Goal: Task Accomplishment & Management: Complete application form

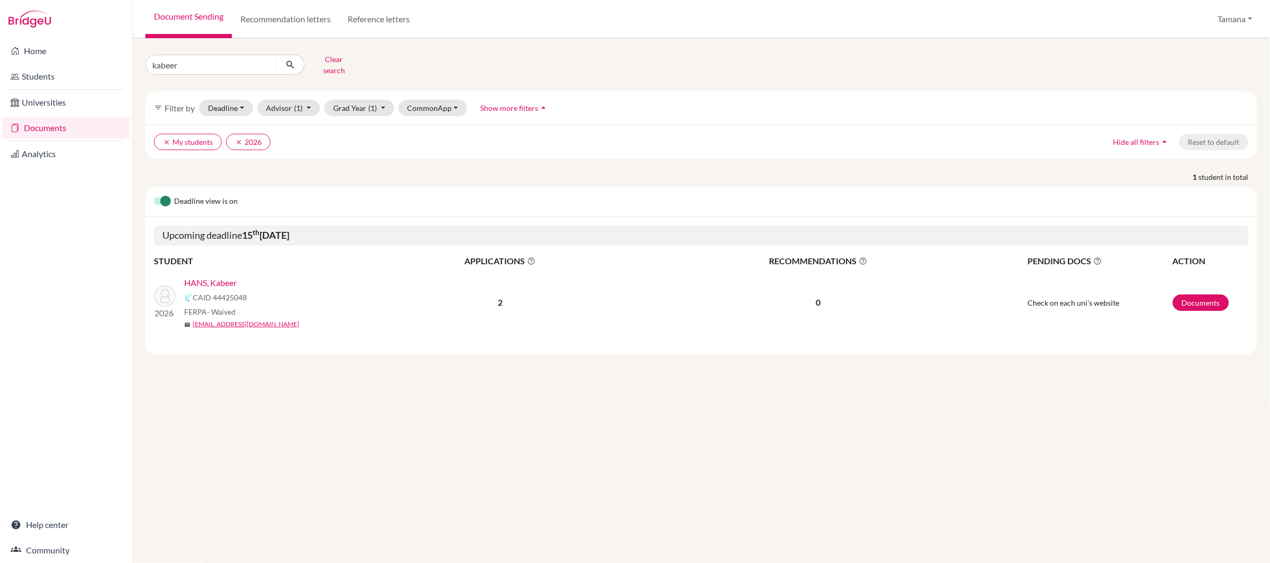
click at [228, 280] on link "HANS, Kabeer" at bounding box center [210, 283] width 53 height 13
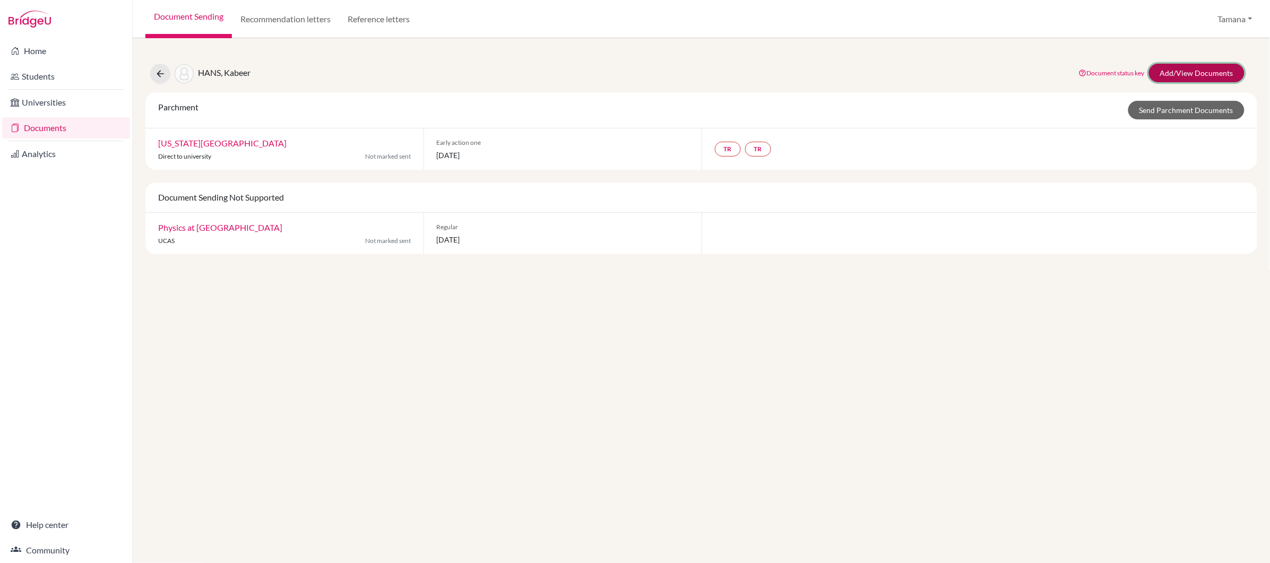
click at [1191, 75] on link "Add/View Documents" at bounding box center [1197, 73] width 96 height 19
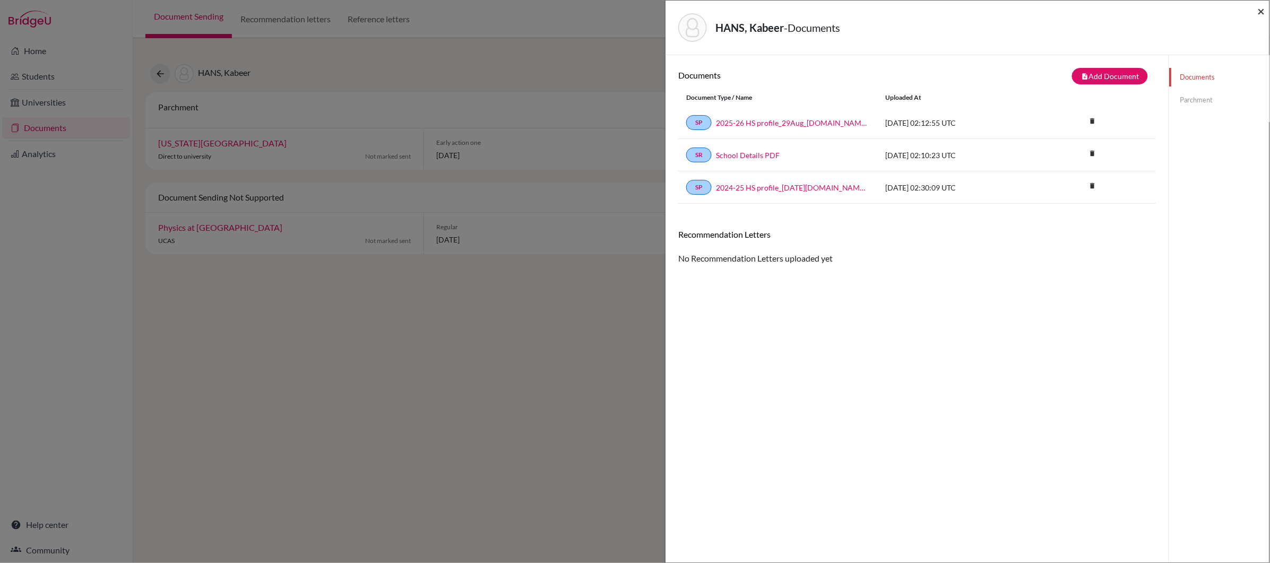
click at [1264, 11] on span "×" at bounding box center [1261, 10] width 7 height 15
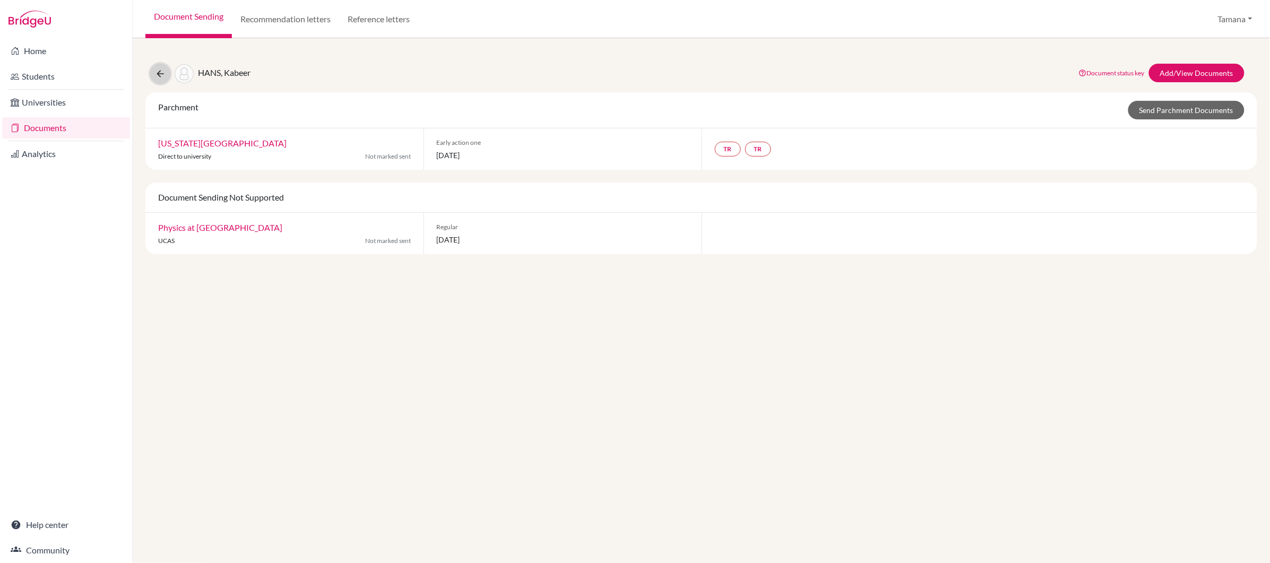
click at [155, 70] on icon at bounding box center [160, 73] width 11 height 11
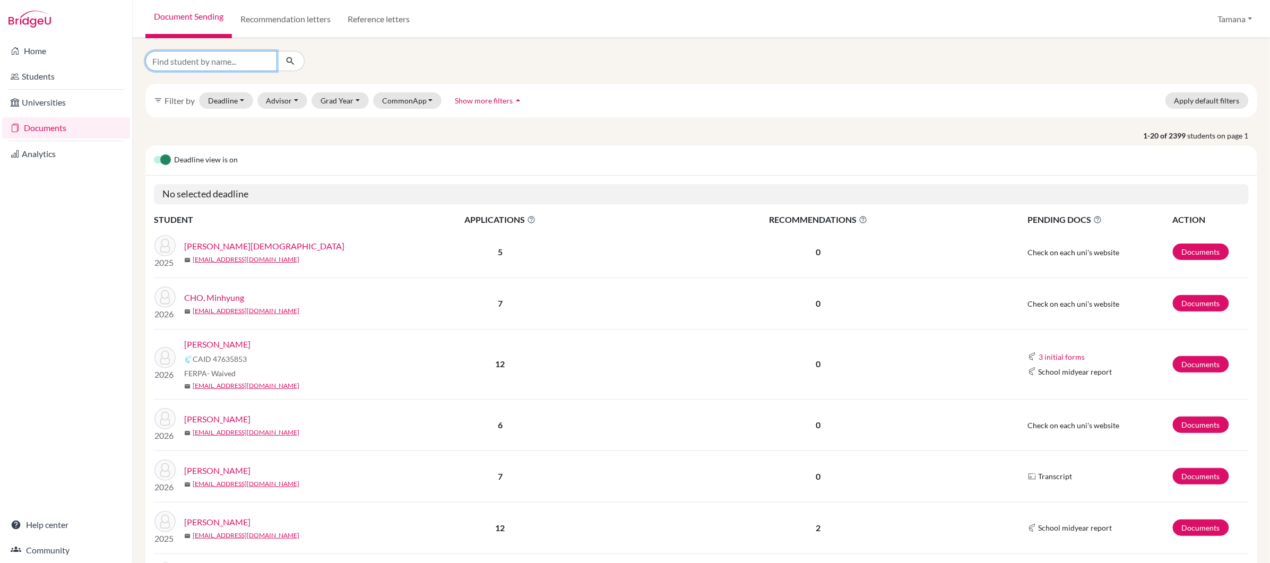
click at [231, 58] on input "Find student by name..." at bounding box center [211, 61] width 132 height 20
type input "xitong"
click button "submit" at bounding box center [291, 61] width 28 height 20
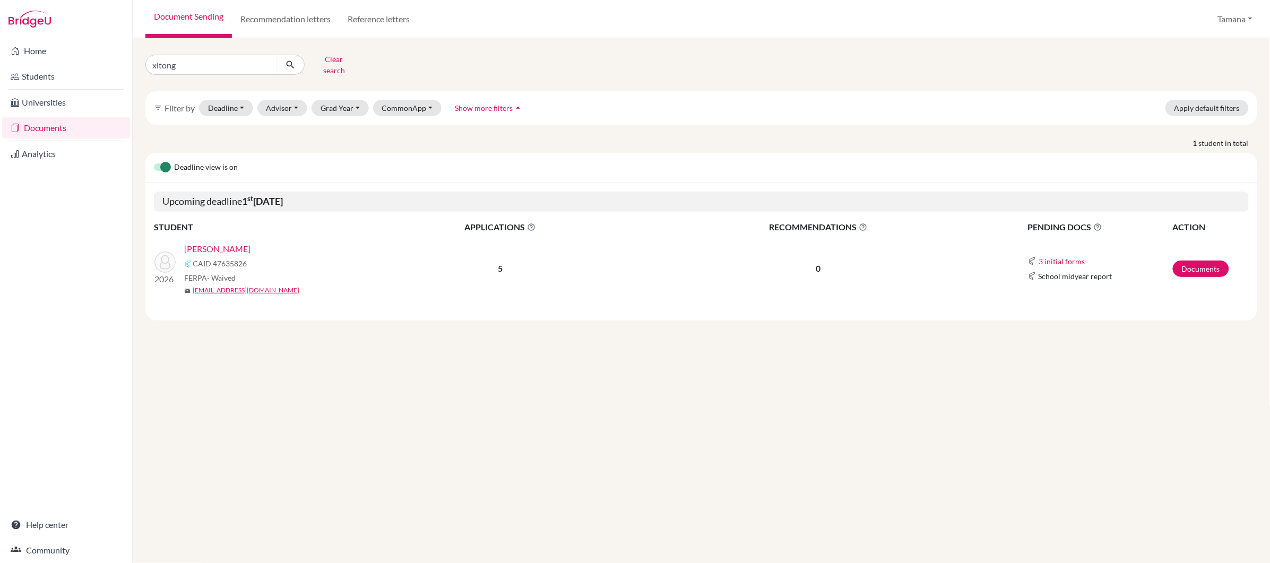
click at [226, 243] on link "[PERSON_NAME]" at bounding box center [217, 249] width 66 height 13
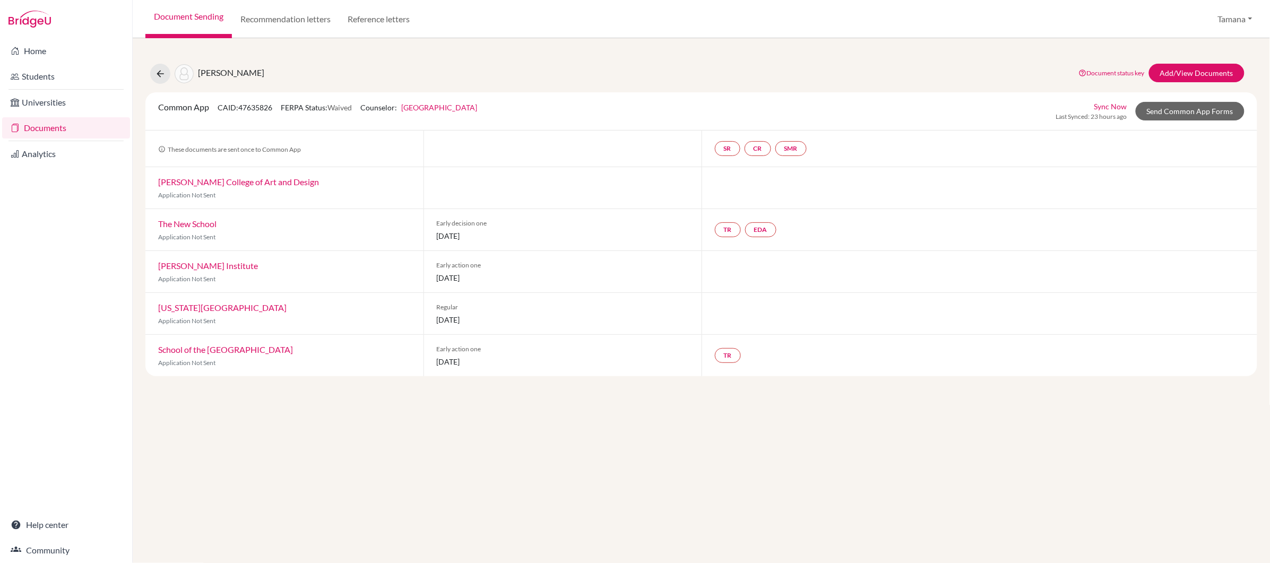
click at [1123, 107] on link "Sync Now" at bounding box center [1111, 106] width 33 height 11
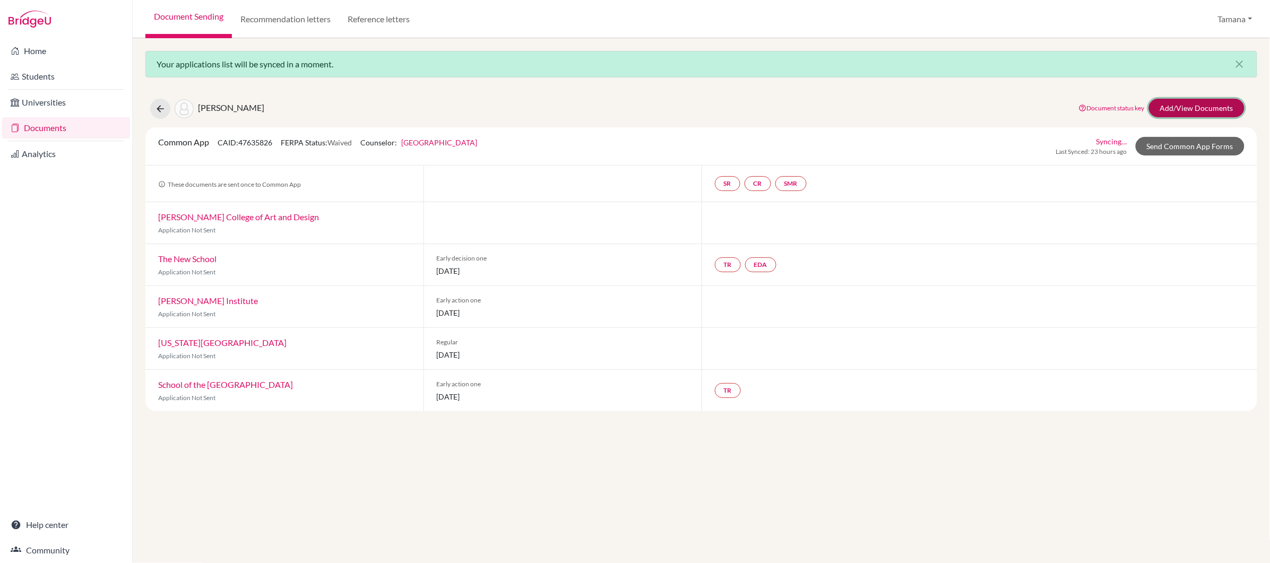
click at [1188, 107] on link "Add/View Documents" at bounding box center [1197, 108] width 96 height 19
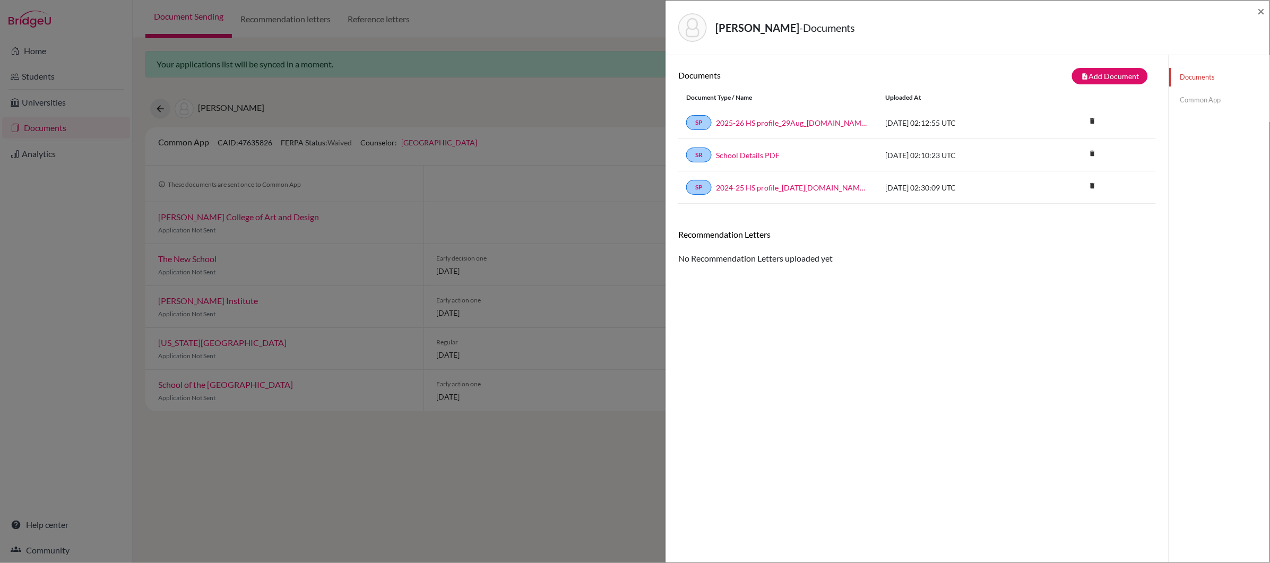
click at [1188, 101] on link "Common App" at bounding box center [1219, 100] width 100 height 19
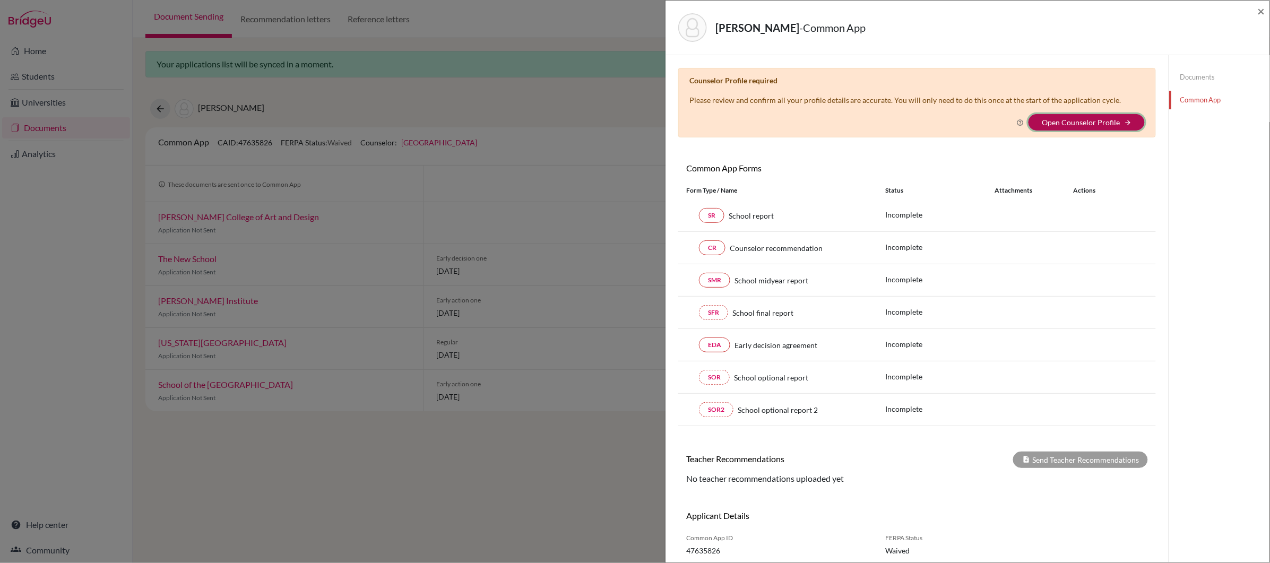
click at [1123, 120] on button "Open Counselor Profile arrow_forward" at bounding box center [1087, 122] width 116 height 16
click at [1106, 125] on link "Open Counselor Profile" at bounding box center [1081, 122] width 78 height 9
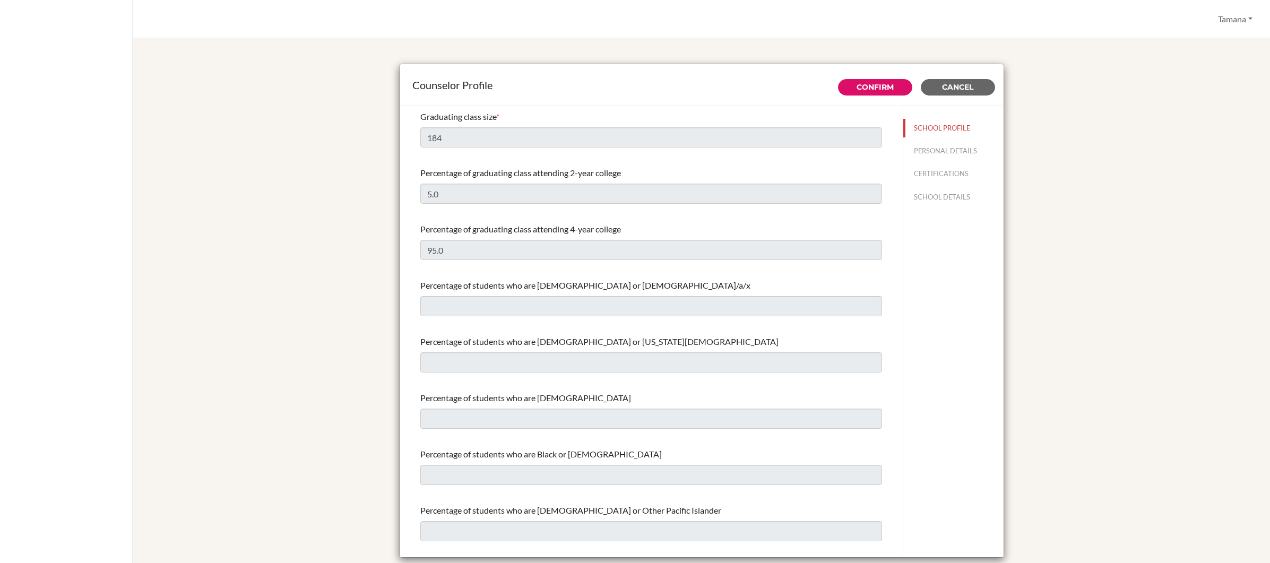
select select "0"
select select "350257"
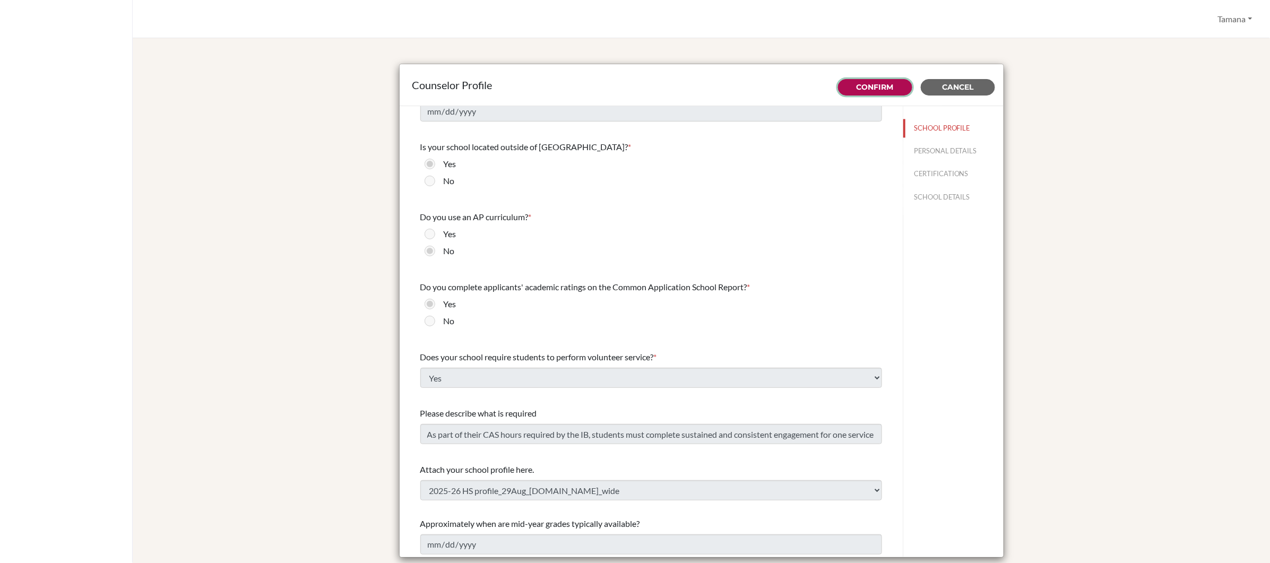
click at [881, 90] on link "Confirm" at bounding box center [875, 87] width 37 height 10
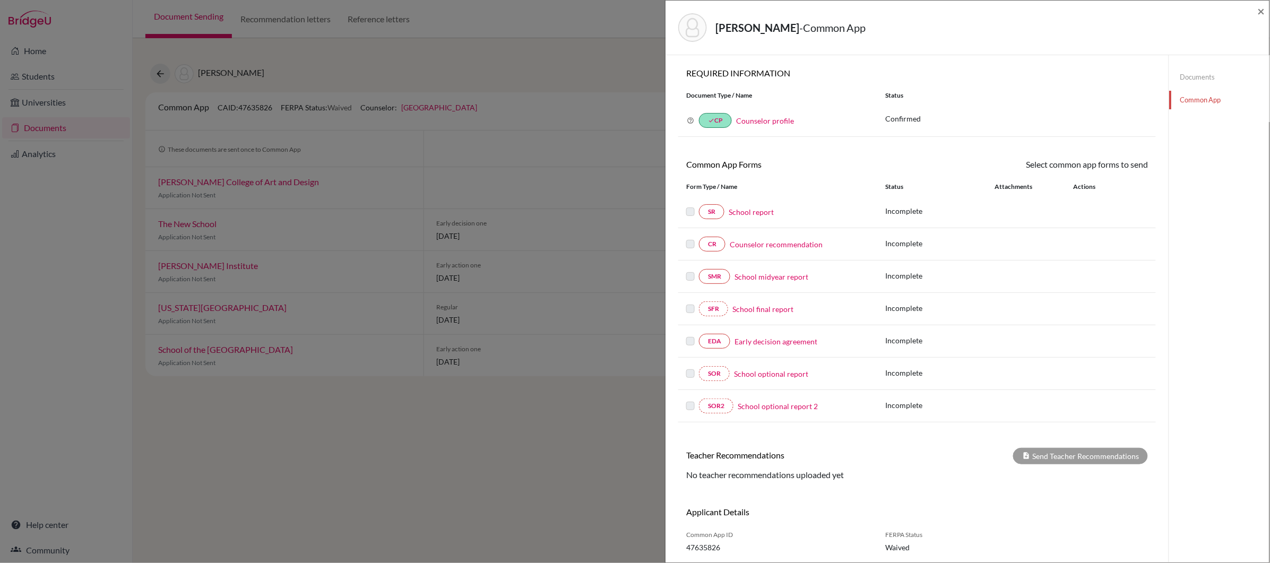
click at [761, 214] on link "School report" at bounding box center [751, 212] width 45 height 11
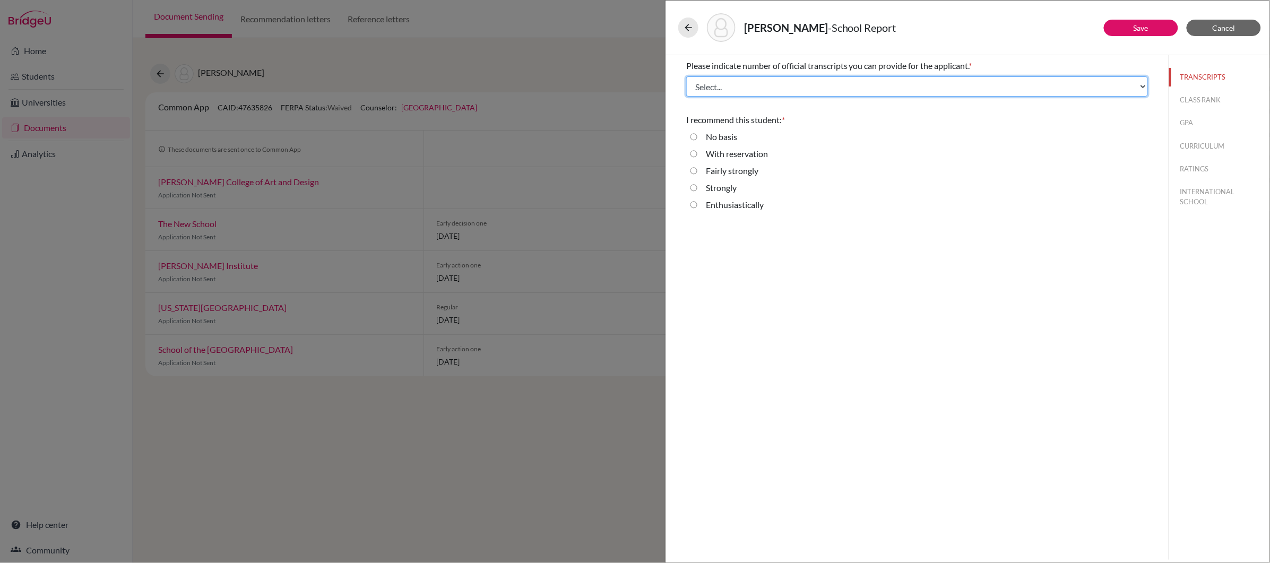
click at [893, 84] on select "Select... 1 2 3 4" at bounding box center [917, 86] width 462 height 20
click at [686, 76] on select "Select... 1 2 3 4" at bounding box center [917, 86] width 462 height 20
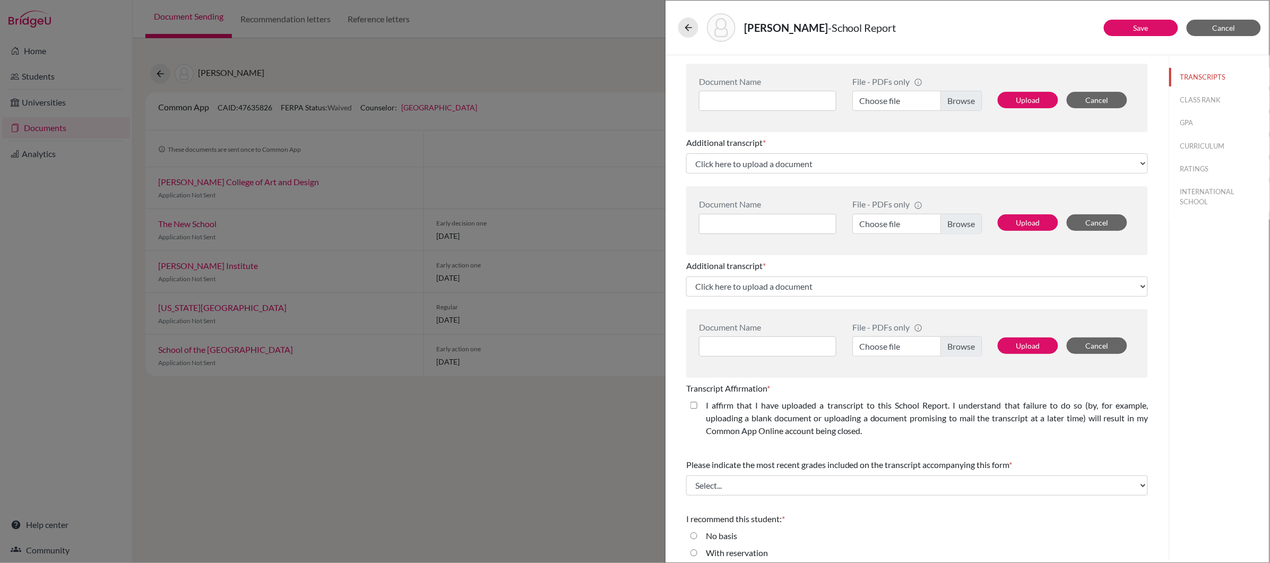
scroll to position [388, 0]
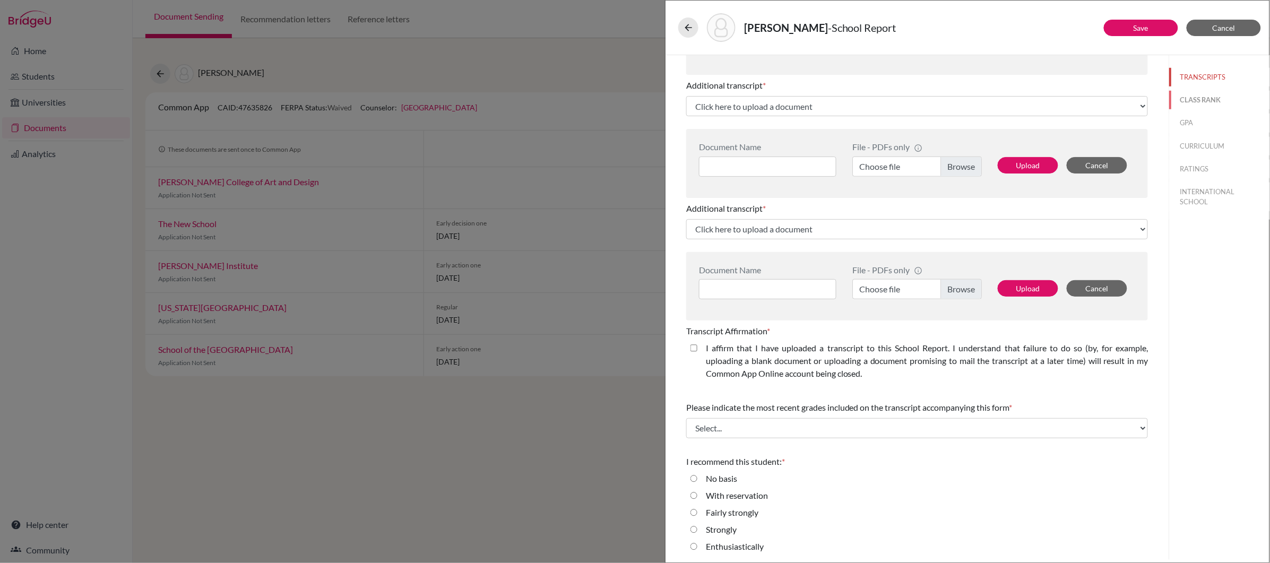
click at [1218, 100] on button "CLASS RANK" at bounding box center [1219, 100] width 100 height 19
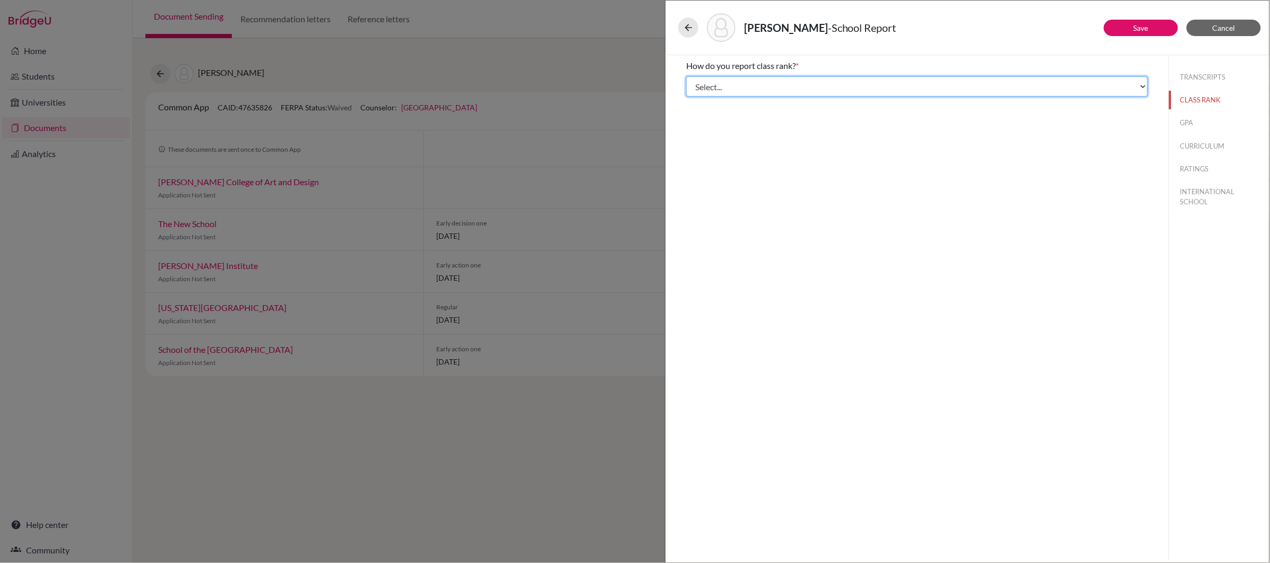
click at [1124, 88] on select "Select... Exact Decile Quintile Quartile None" at bounding box center [917, 86] width 462 height 20
select select "5"
click at [686, 76] on select "Select... Exact Decile Quintile Quartile None" at bounding box center [917, 86] width 462 height 20
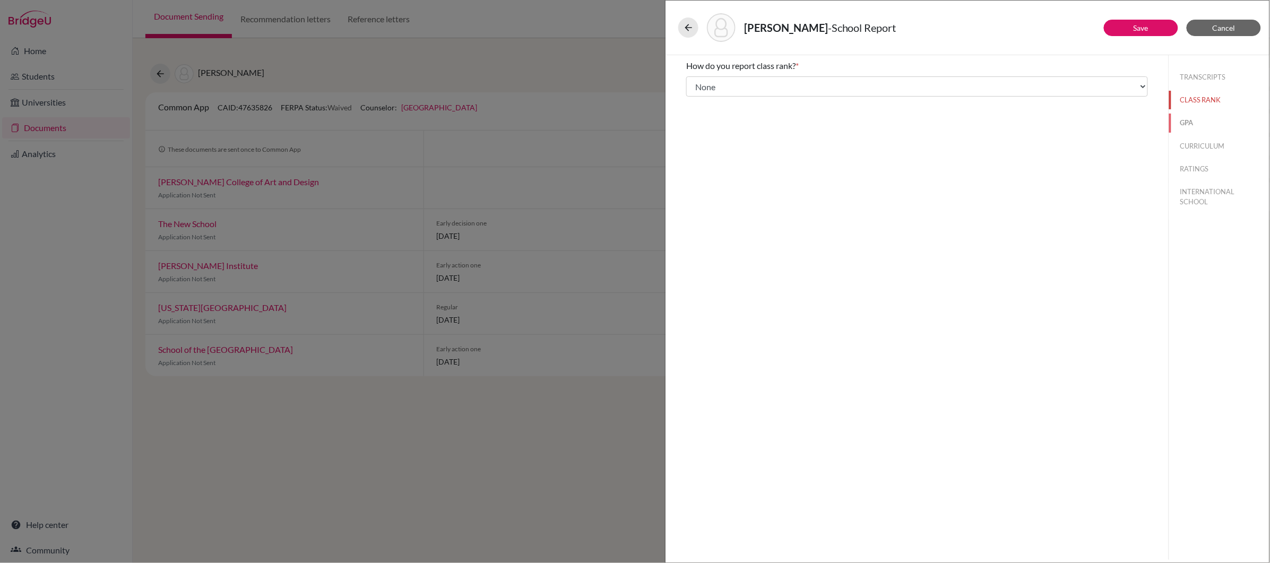
click at [1196, 124] on button "GPA" at bounding box center [1219, 123] width 100 height 19
click at [712, 104] on label "No" at bounding box center [711, 99] width 11 height 13
click at [698, 104] on input "No" at bounding box center [694, 99] width 7 height 13
radio input "true"
click at [1196, 143] on button "CURRICULUM" at bounding box center [1219, 146] width 100 height 19
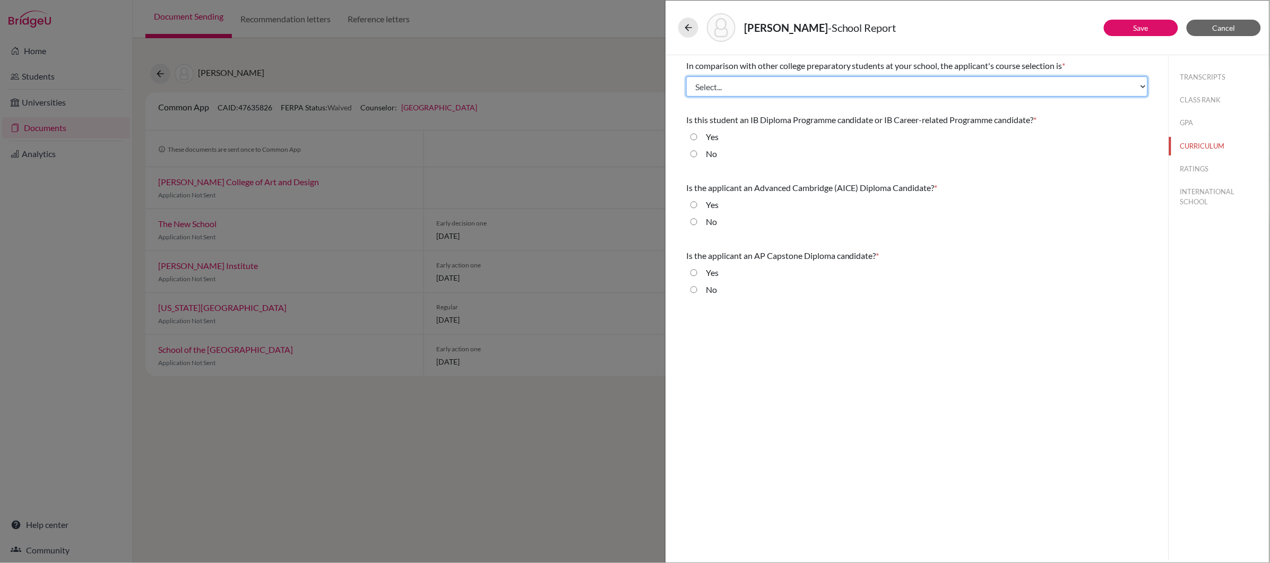
click at [1093, 90] on select "Select... Less than demanding Average [PERSON_NAME] Very demanding Most demandi…" at bounding box center [917, 86] width 462 height 20
select select "4"
click at [686, 76] on select "Select... Less than demanding Average [PERSON_NAME] Very demanding Most demandi…" at bounding box center [917, 86] width 462 height 20
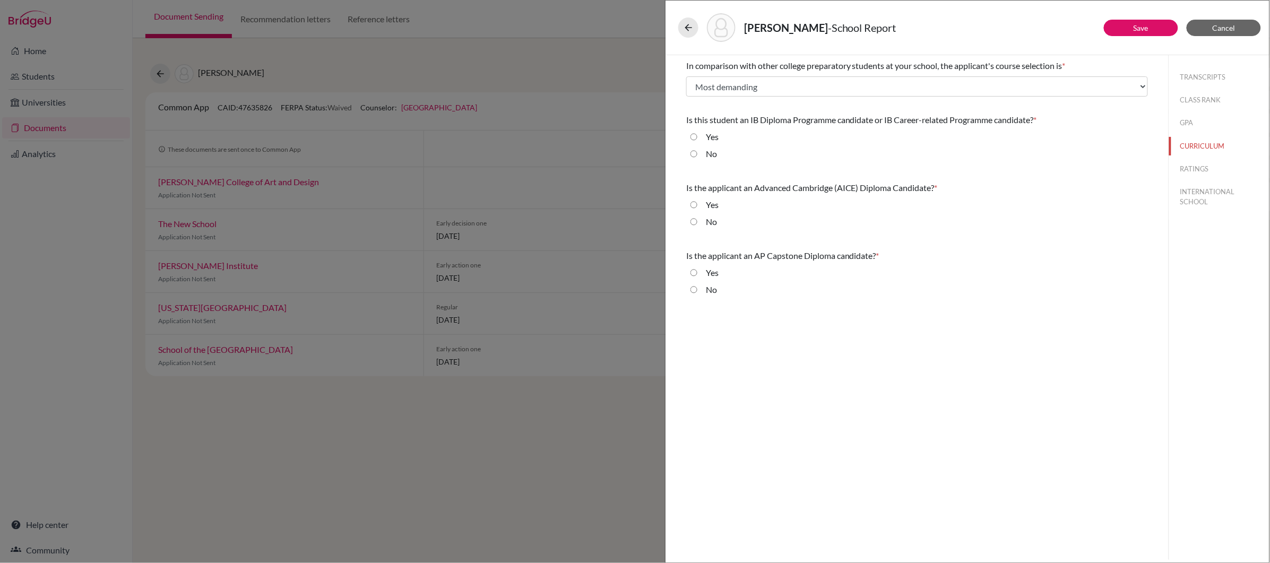
click at [696, 139] on input "Yes" at bounding box center [694, 137] width 7 height 13
radio input "true"
click at [695, 223] on input "No" at bounding box center [694, 222] width 7 height 13
radio input "true"
click at [698, 290] on div "No" at bounding box center [708, 291] width 20 height 17
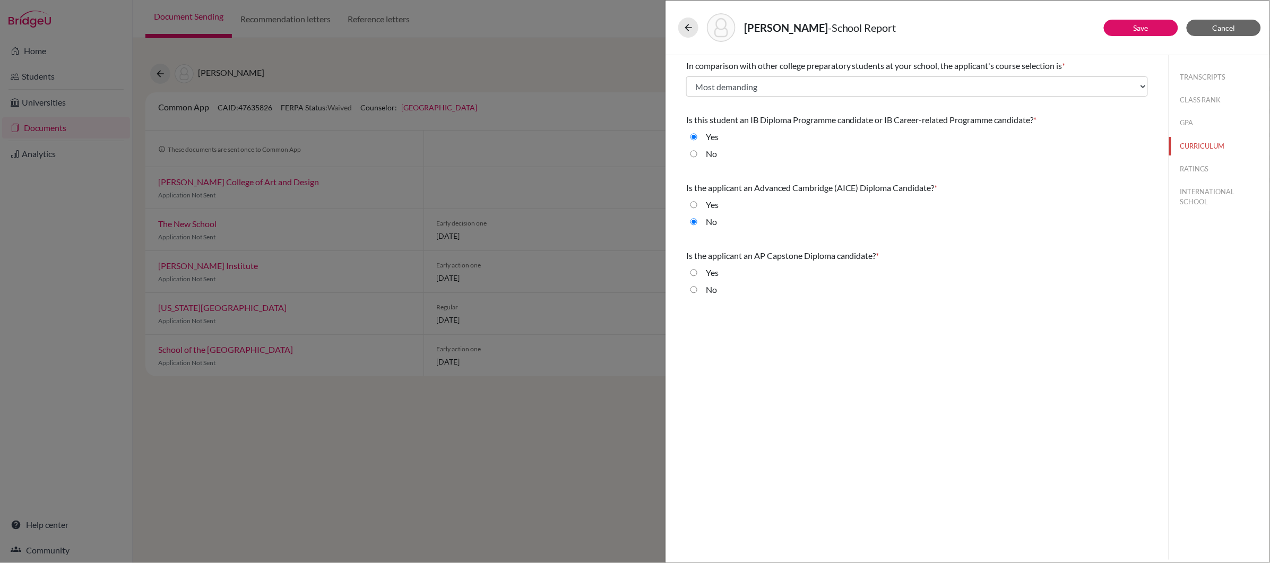
click at [695, 290] on input "No" at bounding box center [694, 289] width 7 height 13
radio input "true"
click at [1200, 175] on button "RATINGS" at bounding box center [1219, 169] width 100 height 19
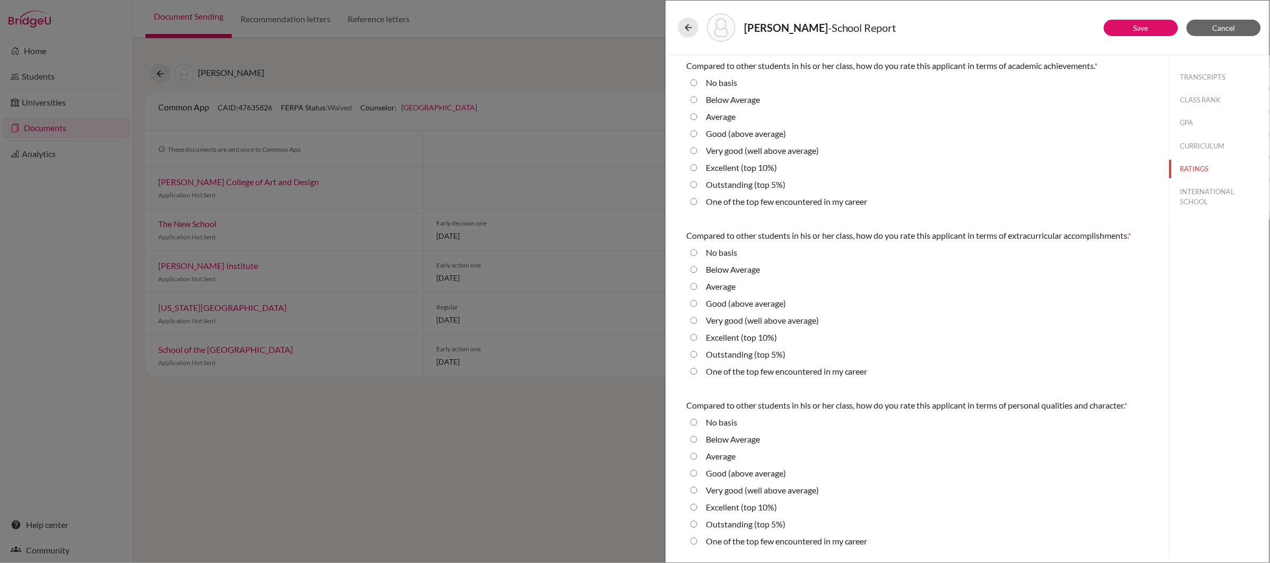
click at [699, 151] on div "Very good (well above average)" at bounding box center [759, 152] width 122 height 17
click at [695, 152] on average\) "Very good (well above average)" at bounding box center [694, 150] width 7 height 13
radio average\) "true"
click at [696, 134] on average\) "Good (above average)" at bounding box center [694, 133] width 7 height 13
radio average\) "true"
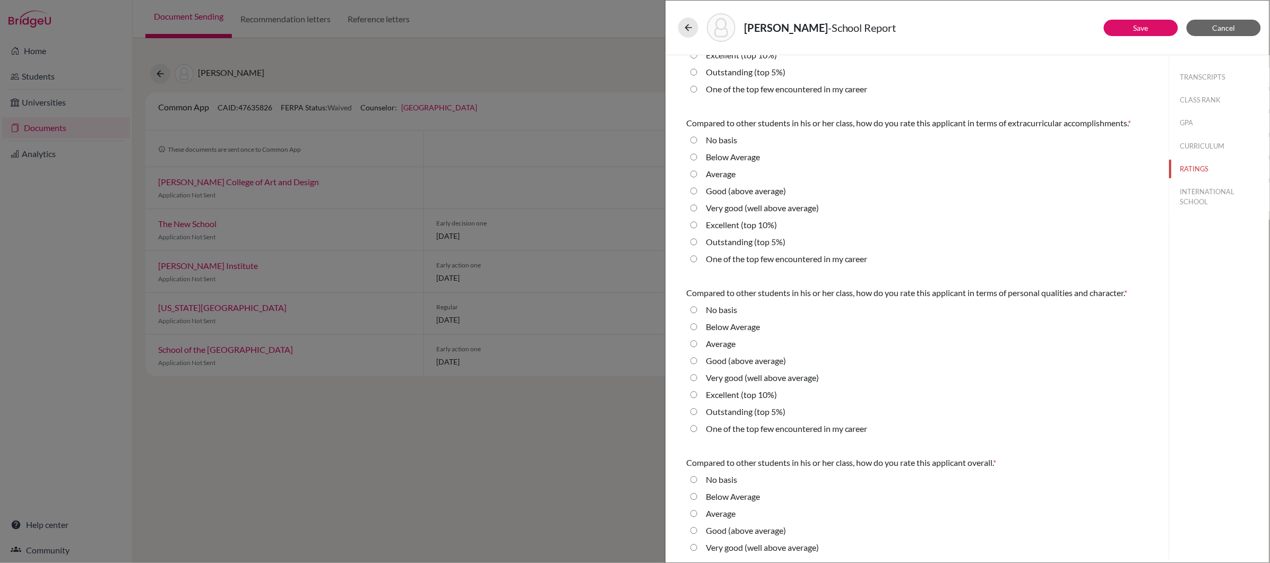
scroll to position [120, 0]
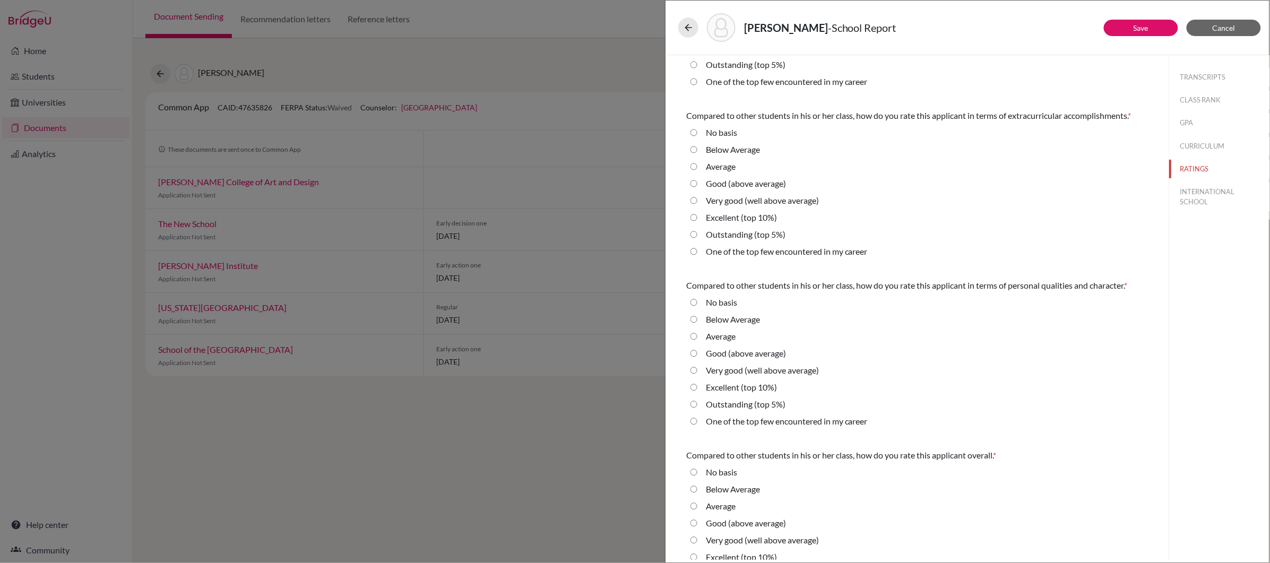
click at [696, 205] on average\) "Very good (well above average)" at bounding box center [694, 200] width 7 height 13
radio average\) "true"
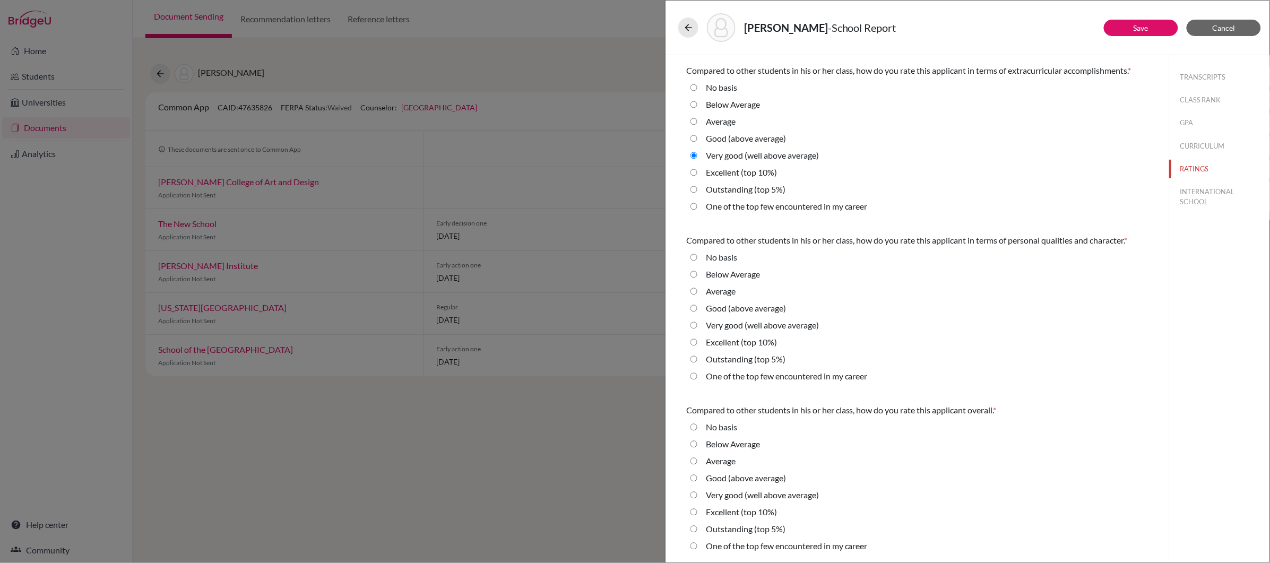
click at [697, 340] on 10\%\) "Excellent (top 10%)" at bounding box center [694, 342] width 7 height 13
radio 10\%\) "true"
click at [696, 513] on 10\%\) "Excellent (top 10%)" at bounding box center [694, 512] width 7 height 13
radio 10\%\) "true"
click at [1210, 186] on button "INTERNATIONAL SCHOOL" at bounding box center [1219, 197] width 100 height 29
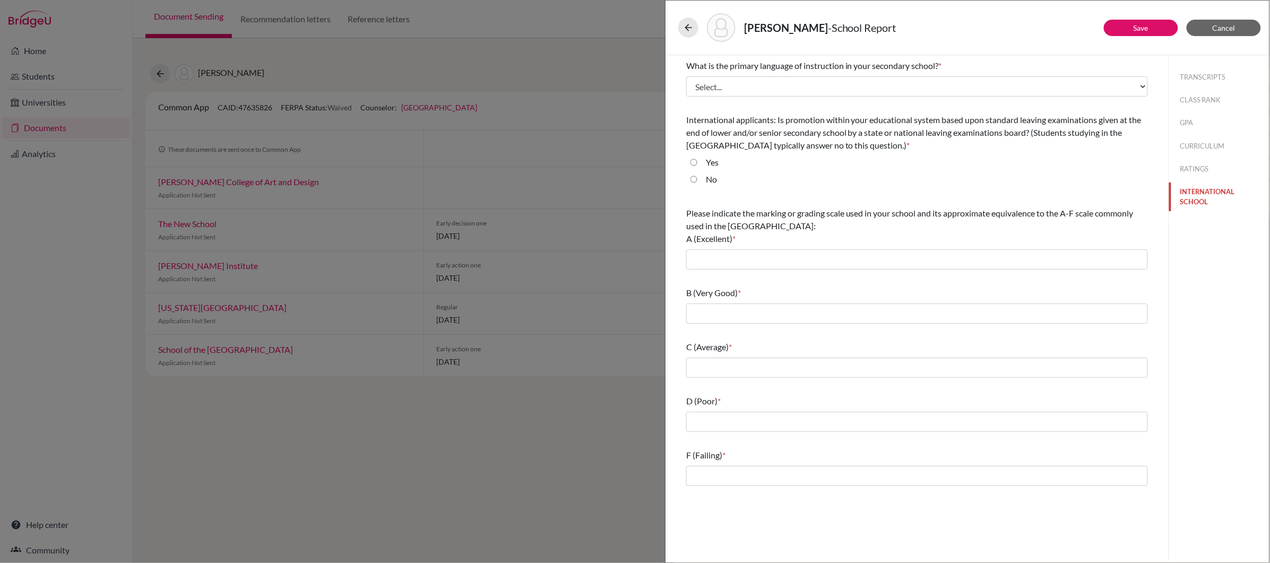
scroll to position [0, 0]
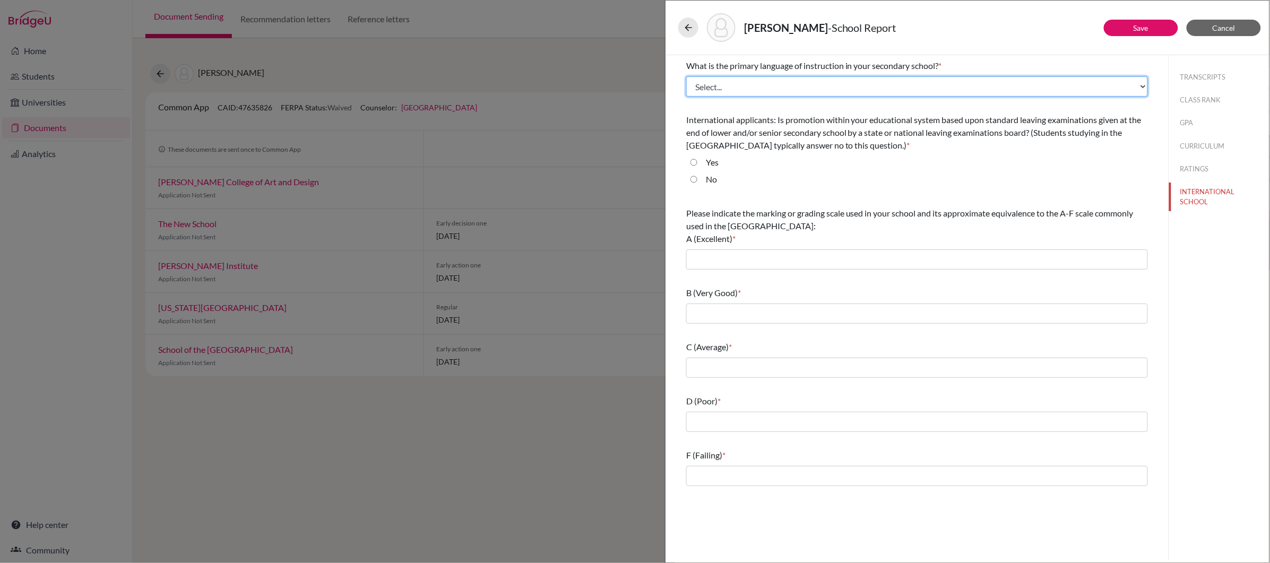
click at [826, 85] on select "Select... Albanian Arabic Armenian Assamese Azerbaijani Belarusian Bengali Bulg…" at bounding box center [917, 86] width 462 height 20
select select "14"
click at [686, 76] on select "Select... Albanian Arabic Armenian Assamese Azerbaijani Belarusian Bengali Bulg…" at bounding box center [917, 86] width 462 height 20
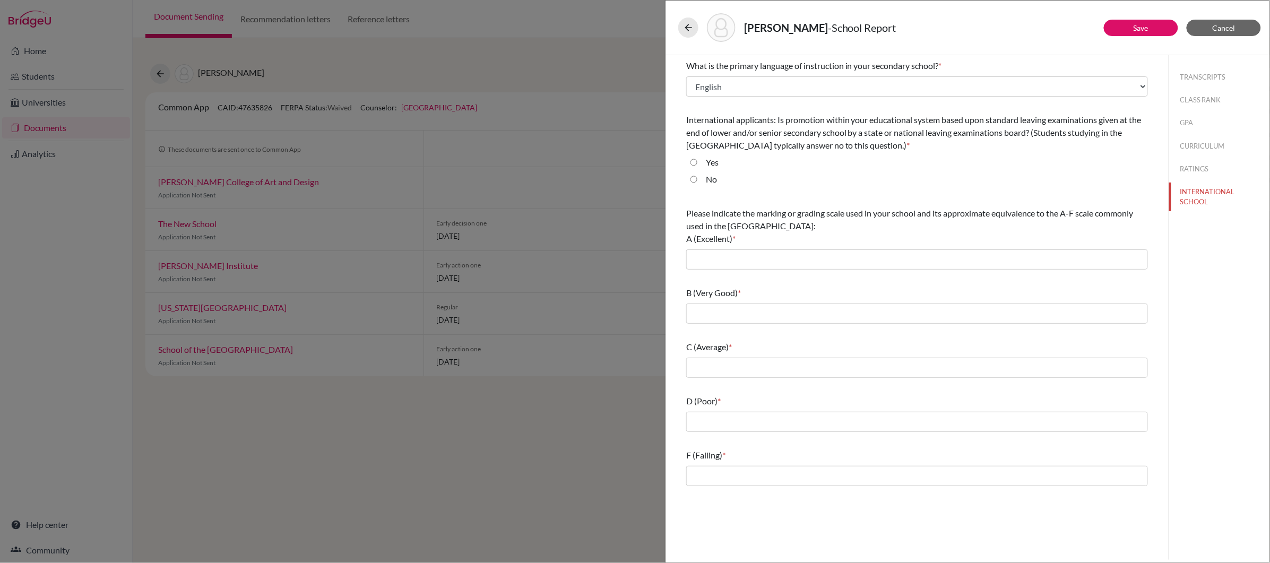
click at [691, 180] on input "No" at bounding box center [694, 179] width 7 height 13
radio input "true"
click at [793, 257] on input "text" at bounding box center [917, 260] width 462 height 20
click at [811, 259] on input "text" at bounding box center [917, 260] width 462 height 20
click at [1198, 160] on button "RATINGS" at bounding box center [1219, 169] width 100 height 19
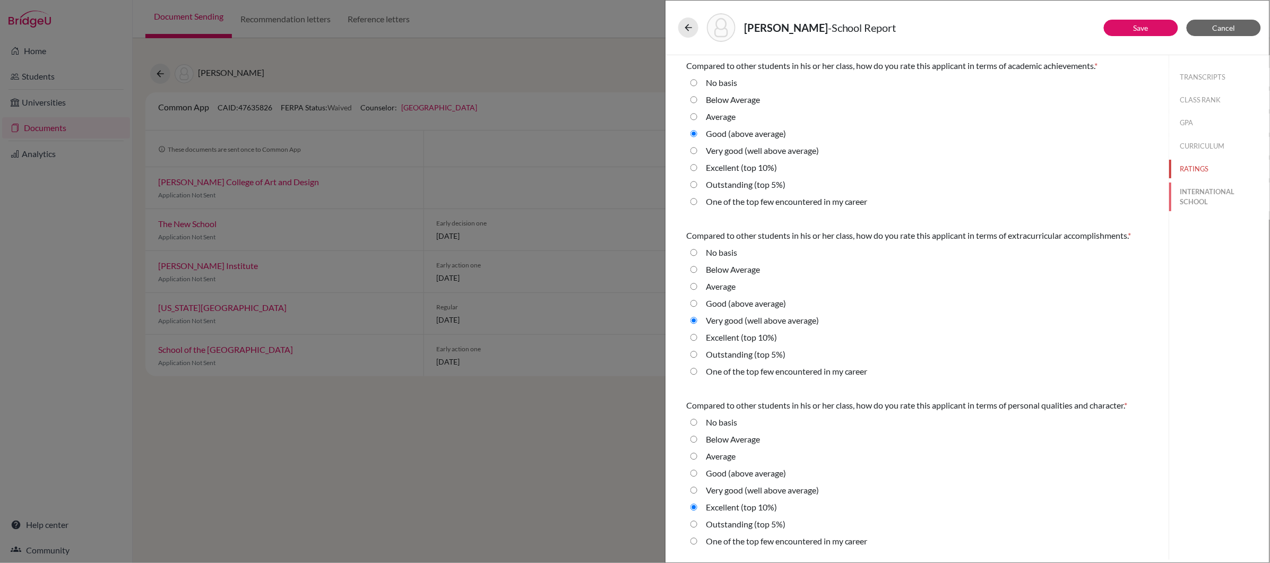
click at [1198, 191] on button "INTERNATIONAL SCHOOL" at bounding box center [1219, 197] width 100 height 29
select select "14"
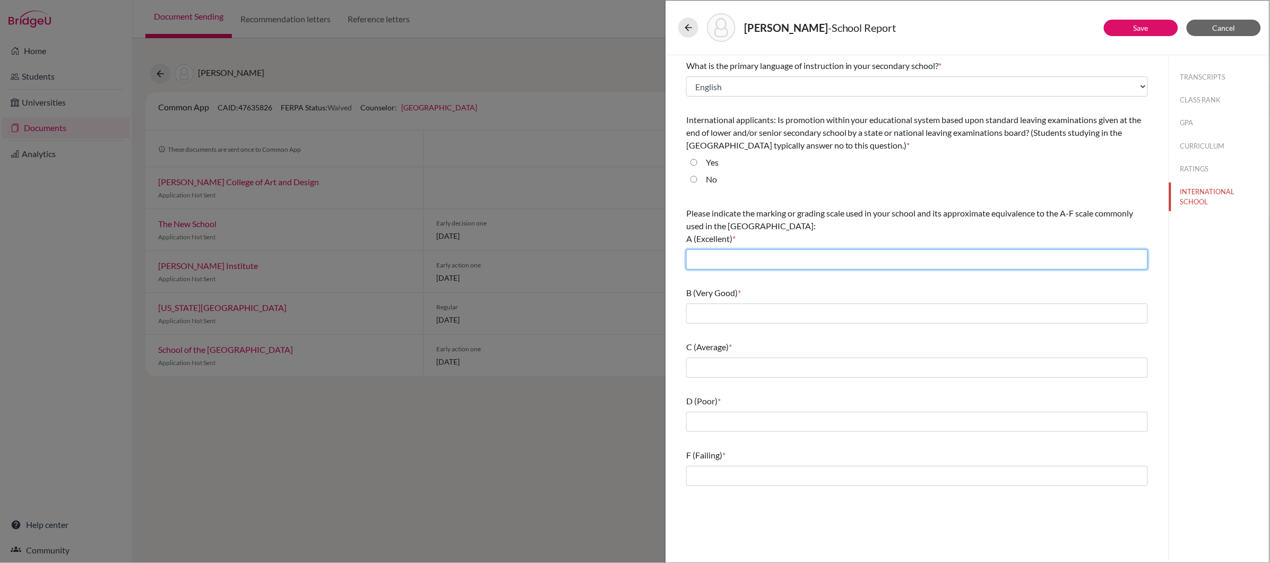
click at [945, 257] on input "text" at bounding box center [917, 260] width 462 height 20
type input "7,6"
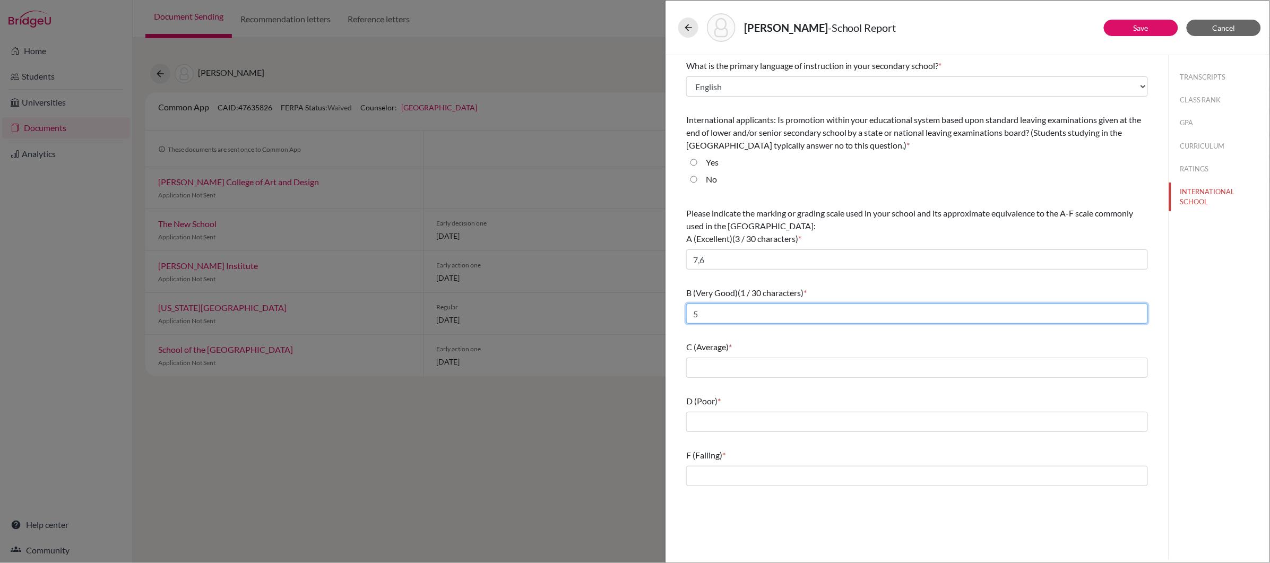
type input "5"
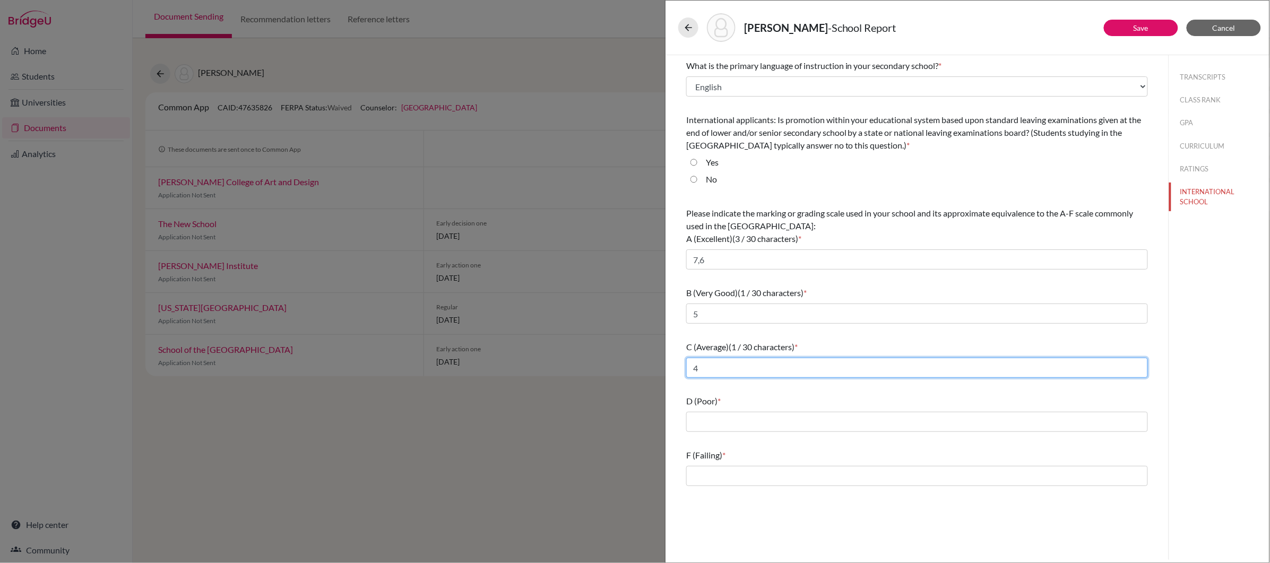
type input "4"
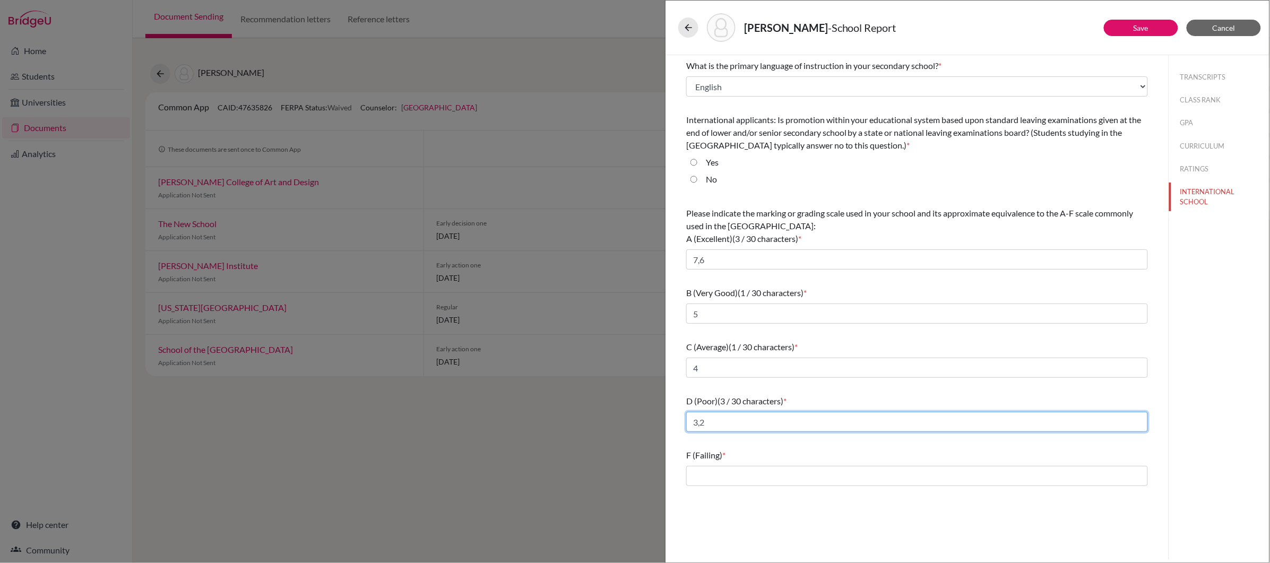
type input "3,2"
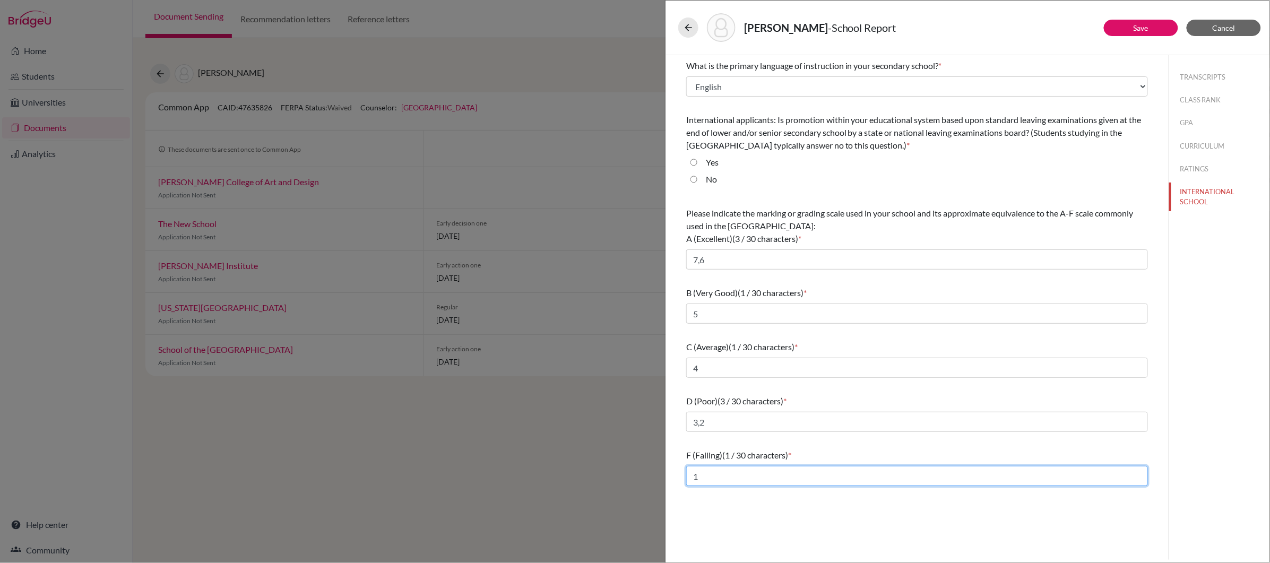
type input "1"
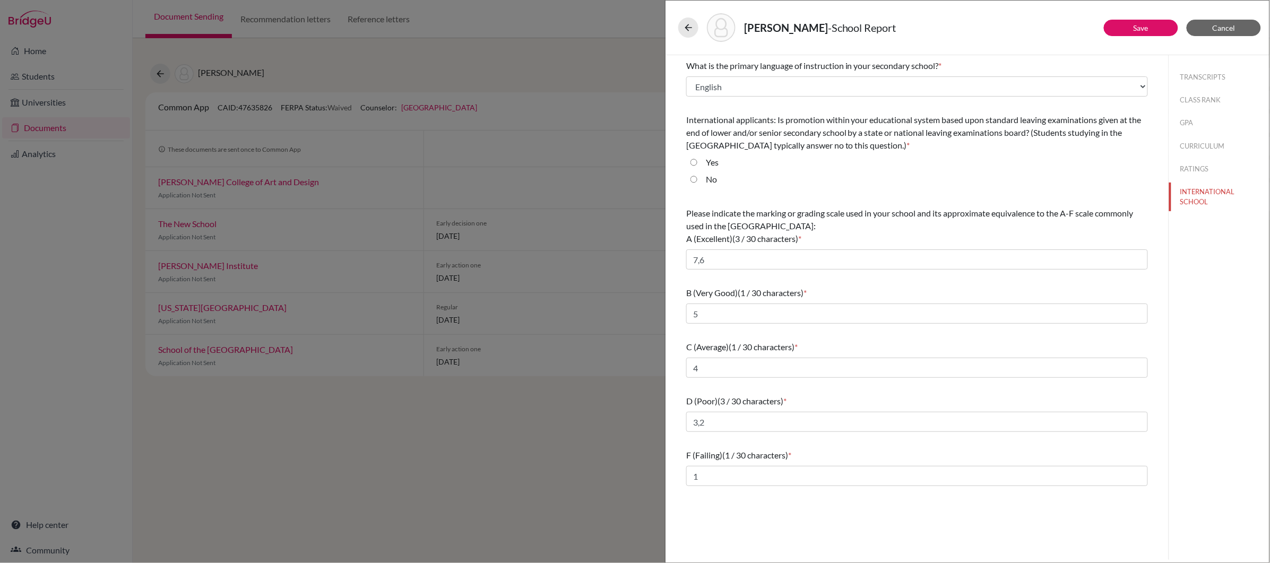
click at [1190, 283] on div "TRANSCRIPTS CLASS RANK GPA CURRICULUM RATINGS INTERNATIONAL SCHOOL" at bounding box center [1219, 307] width 101 height 505
click at [1190, 174] on button "RATINGS" at bounding box center [1219, 169] width 100 height 19
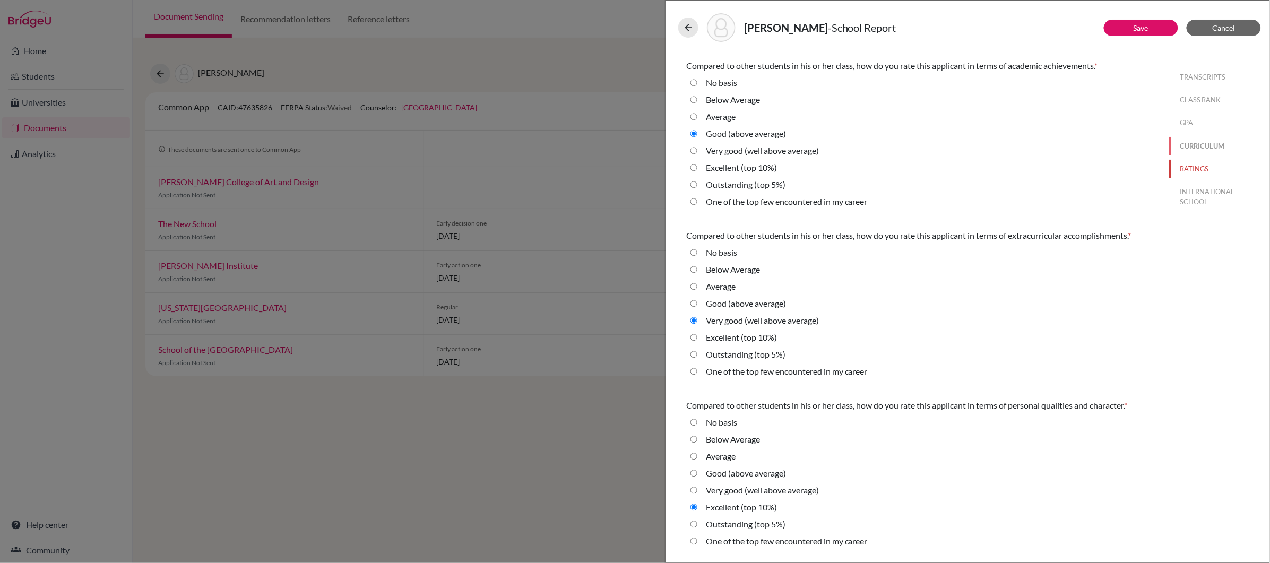
click at [1216, 147] on button "CURRICULUM" at bounding box center [1219, 146] width 100 height 19
radio Average "true"
select select "4"
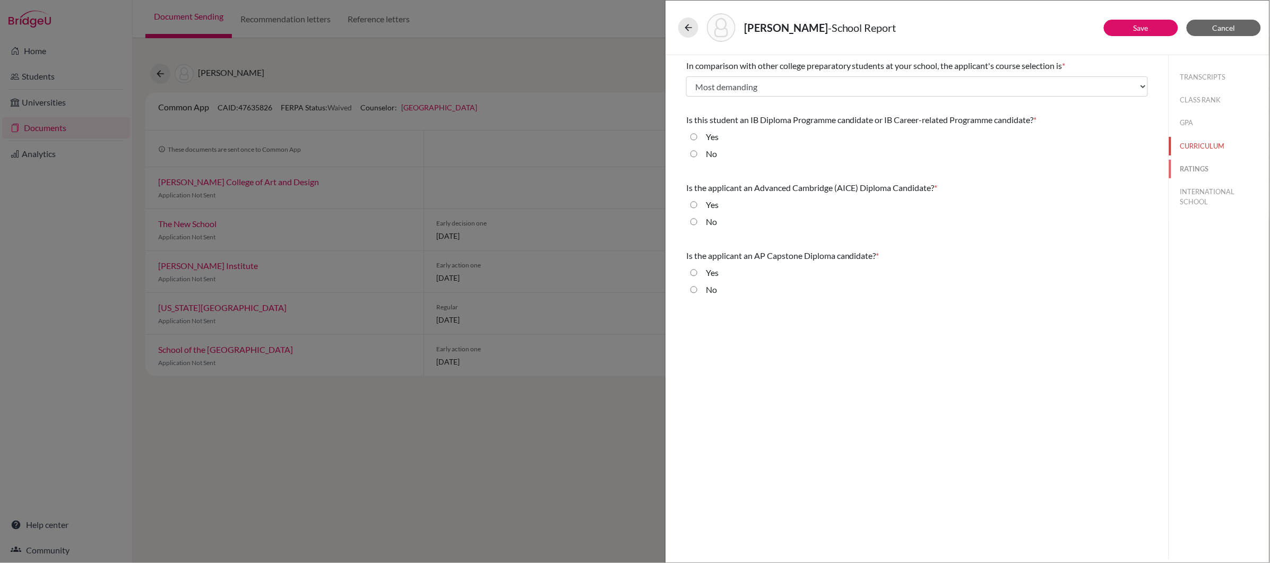
click at [1198, 165] on button "RATINGS" at bounding box center [1219, 169] width 100 height 19
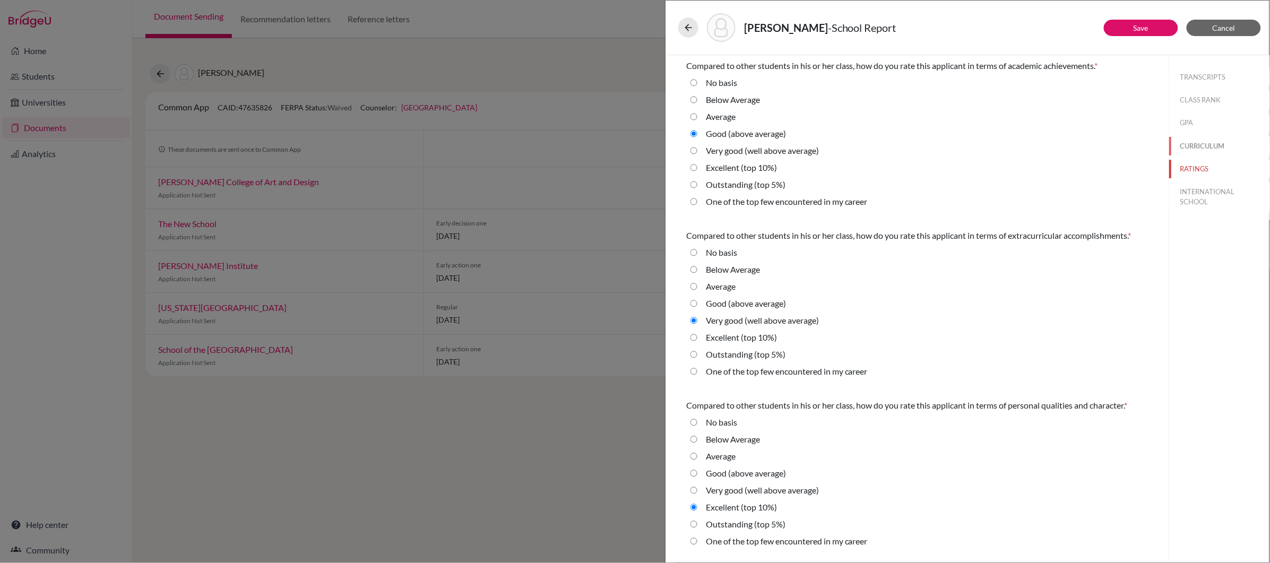
click at [1198, 146] on button "CURRICULUM" at bounding box center [1219, 146] width 100 height 19
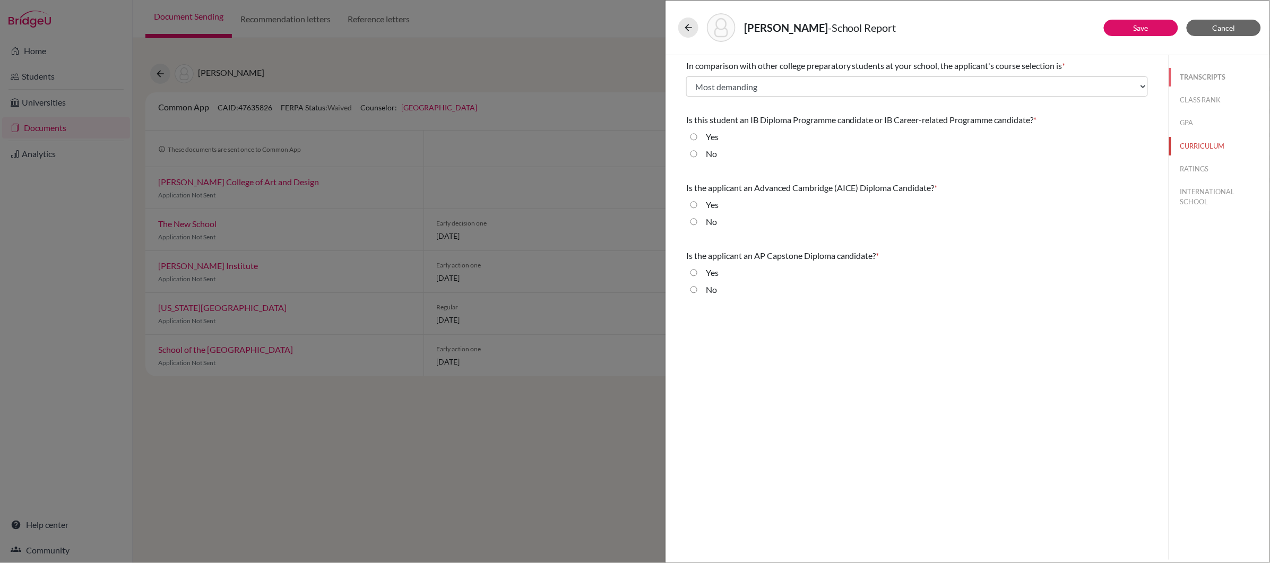
click at [1193, 81] on button "TRANSCRIPTS" at bounding box center [1219, 77] width 100 height 19
select select "4"
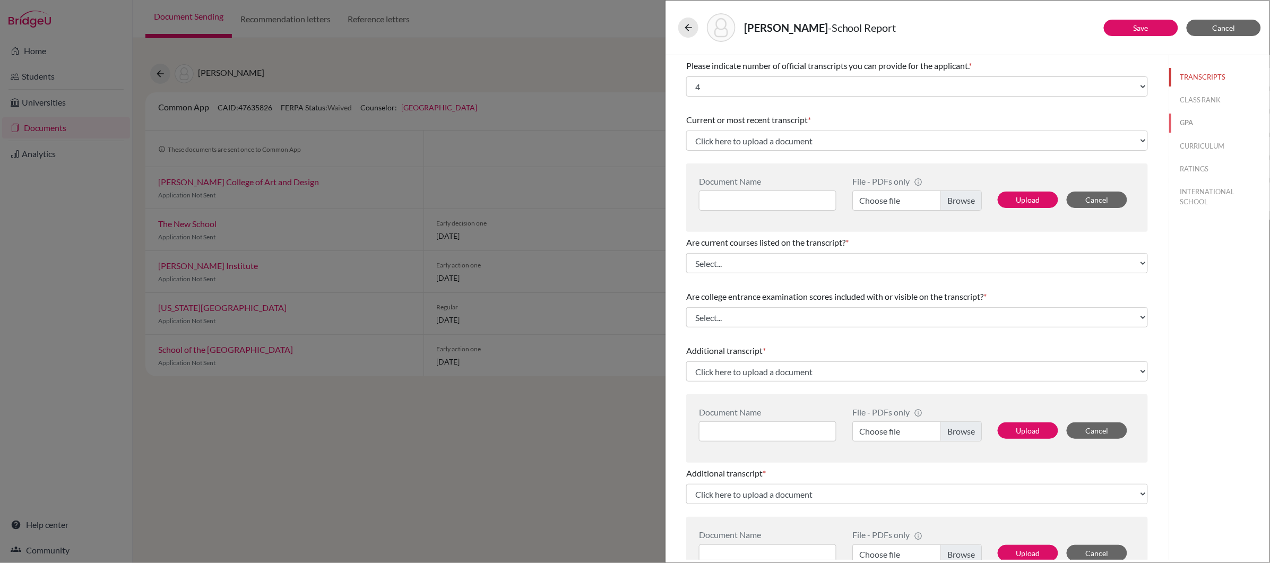
click at [1188, 125] on button "GPA" at bounding box center [1219, 123] width 100 height 19
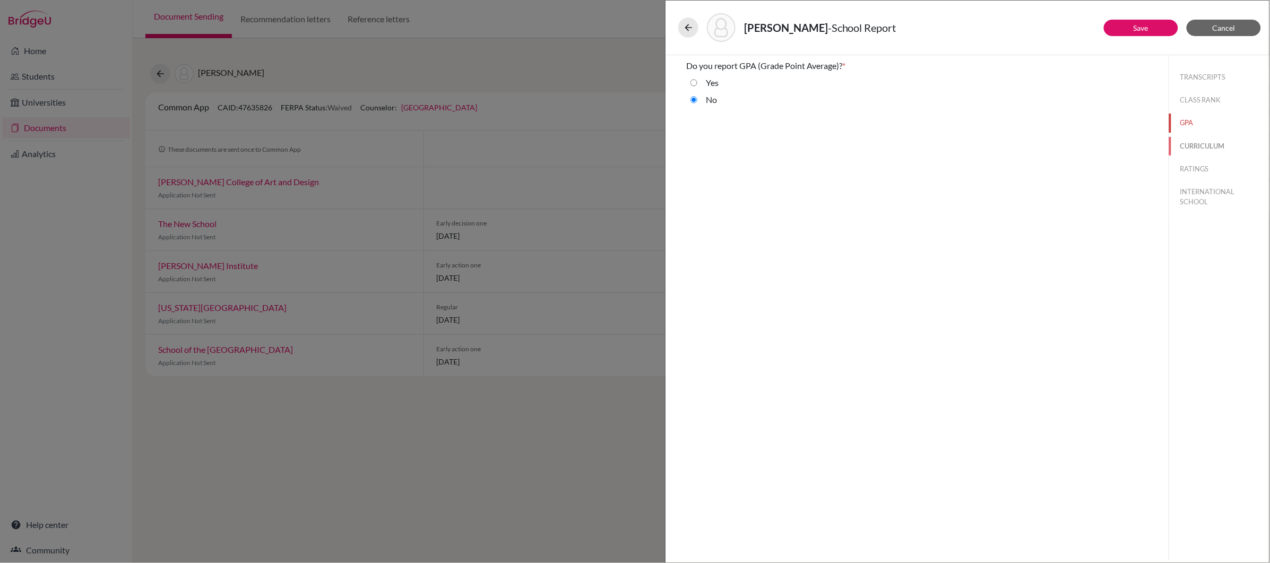
click at [1194, 148] on button "CURRICULUM" at bounding box center [1219, 146] width 100 height 19
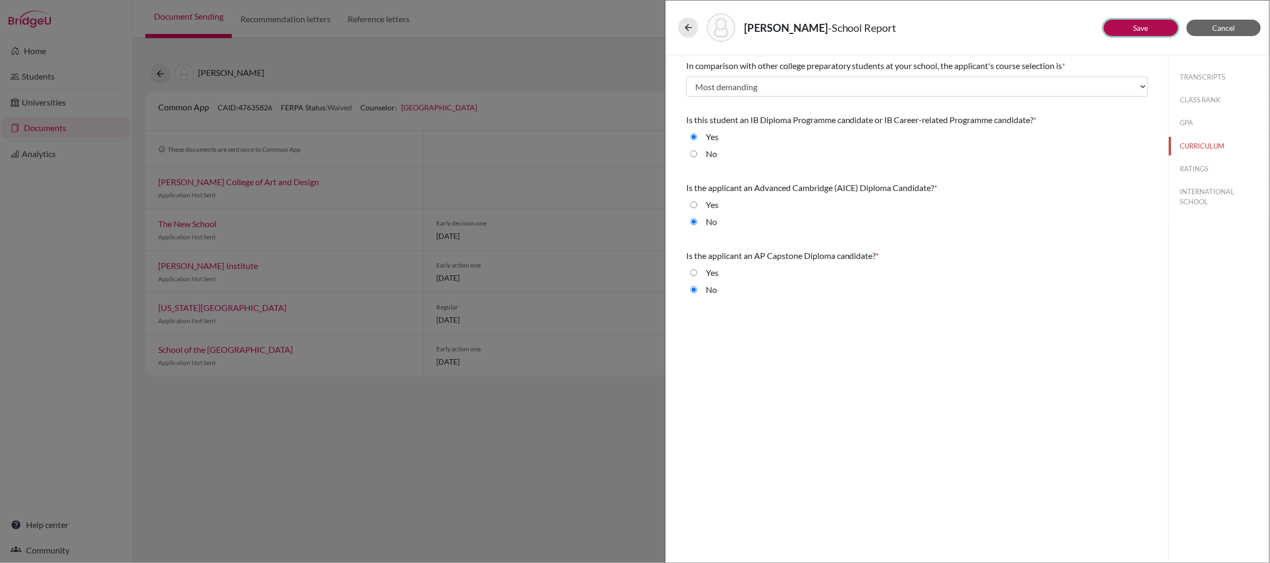
click at [1142, 31] on link "Save" at bounding box center [1141, 27] width 15 height 9
select select "4"
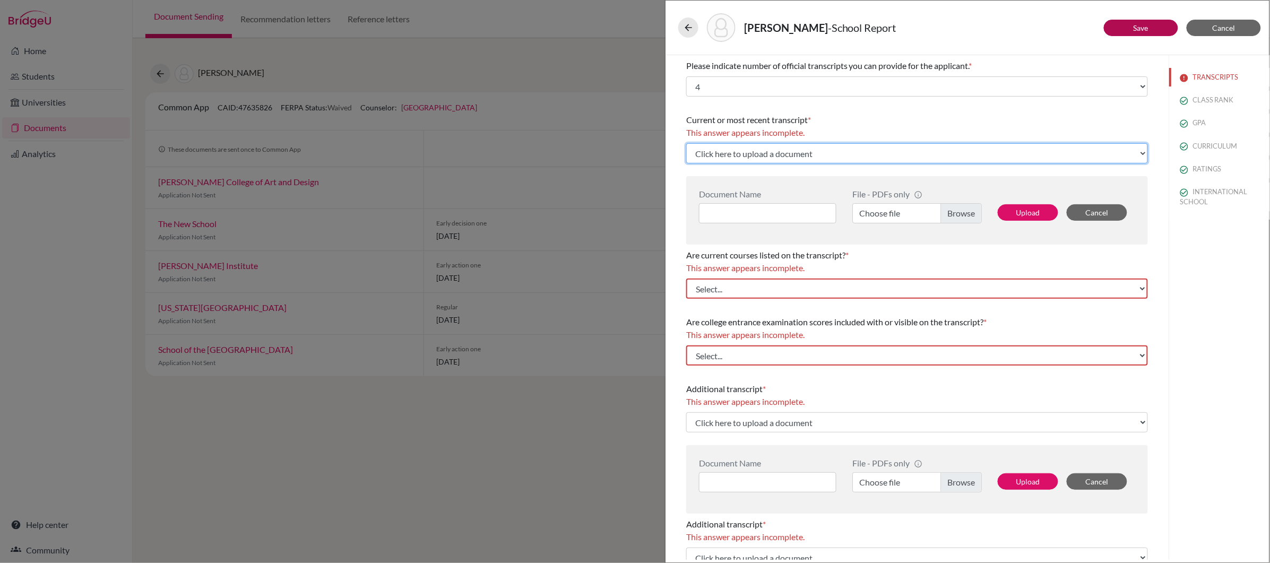
click at [979, 153] on select "Click here to upload a document Upload New File" at bounding box center [917, 153] width 462 height 20
select select "Upload New File"
click at [686, 143] on select "Click here to upload a document Upload New File" at bounding box center [917, 153] width 462 height 20
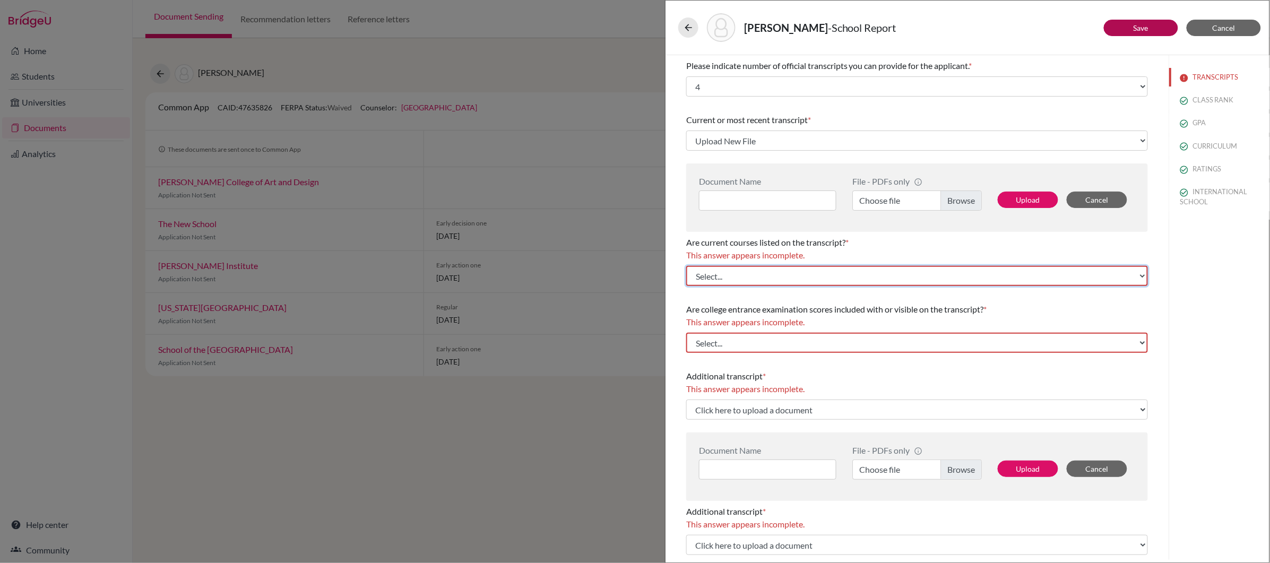
click at [1019, 276] on select "Select... Yes No" at bounding box center [917, 276] width 462 height 20
click at [1146, 32] on button "Save" at bounding box center [1141, 28] width 74 height 16
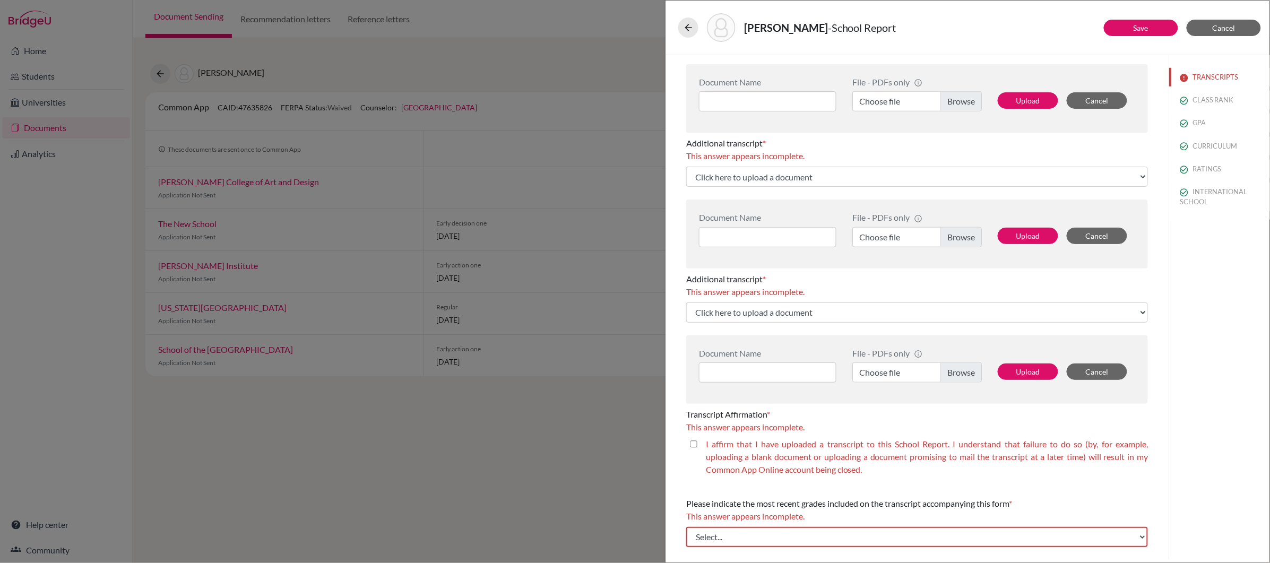
scroll to position [503, 0]
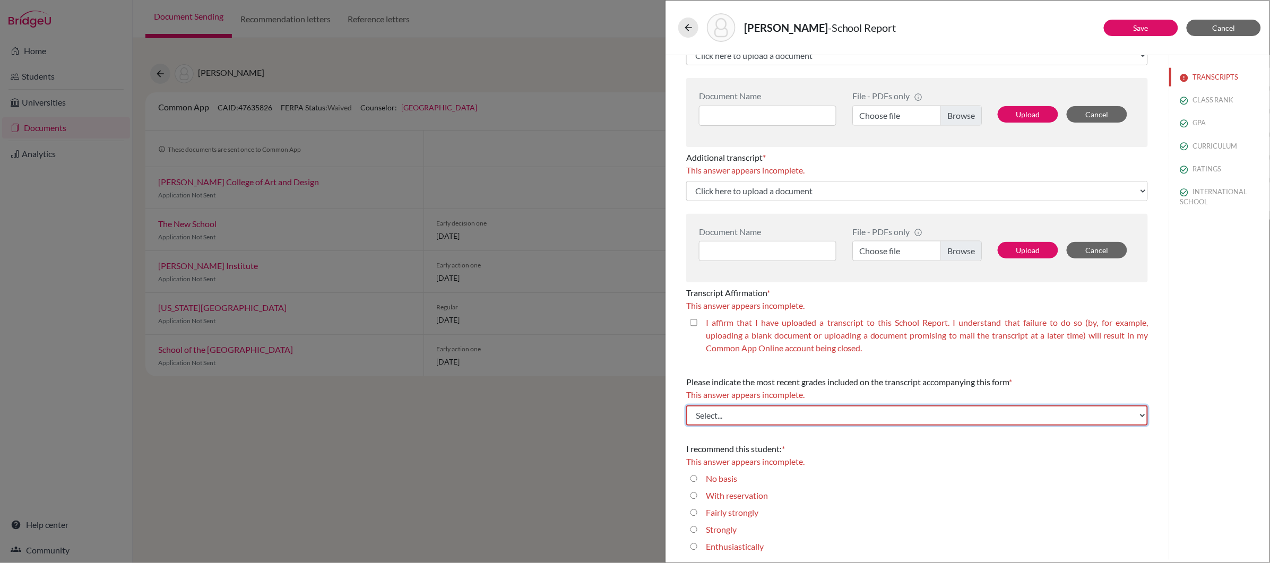
click at [849, 408] on select "Select... Final junior year grades 1st Quarter senior year grades 2nd Quarter/1…" at bounding box center [917, 416] width 462 height 20
select select "1"
click at [686, 406] on select "Select... Final junior year grades 1st Quarter senior year grades 2nd Quarter/1…" at bounding box center [917, 416] width 462 height 20
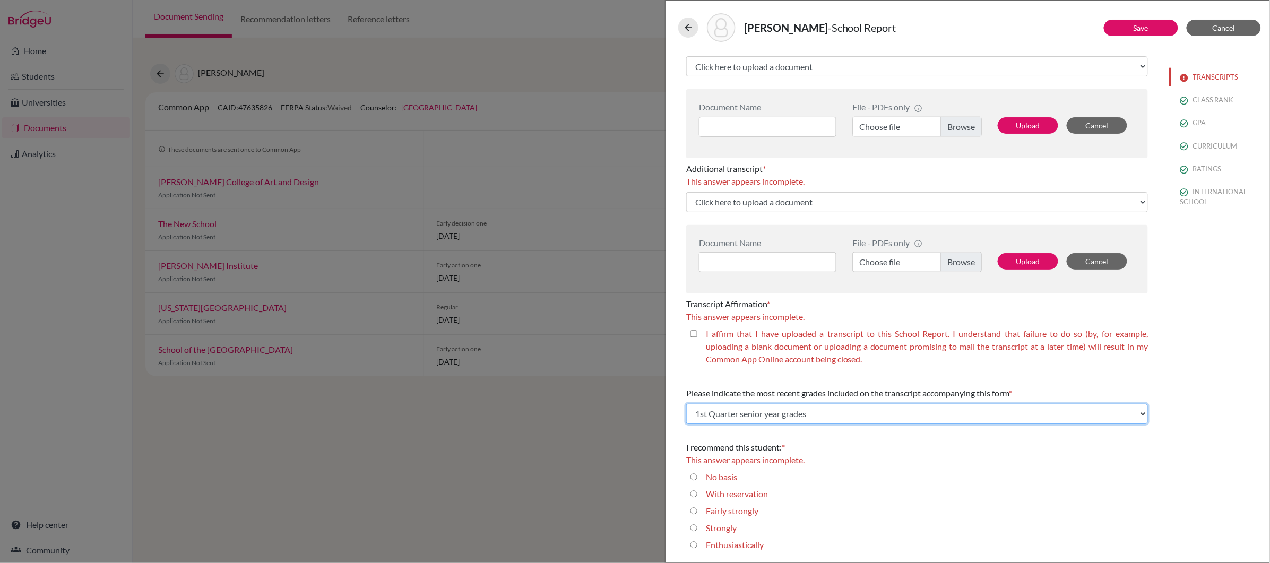
scroll to position [490, 0]
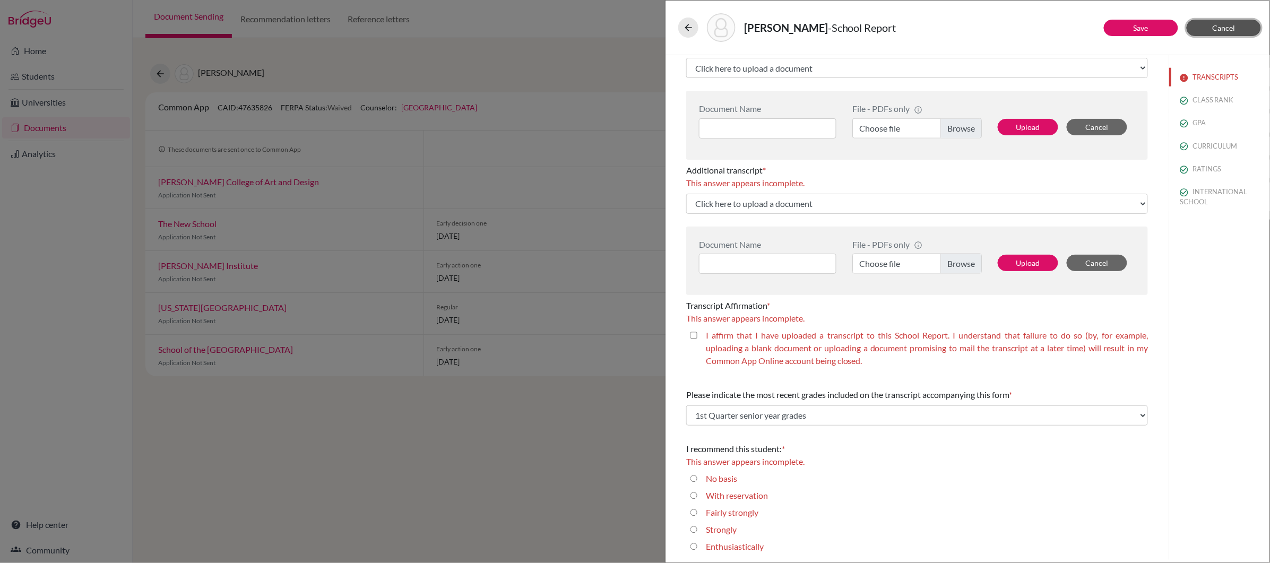
click at [1216, 28] on span "Cancel" at bounding box center [1224, 27] width 23 height 9
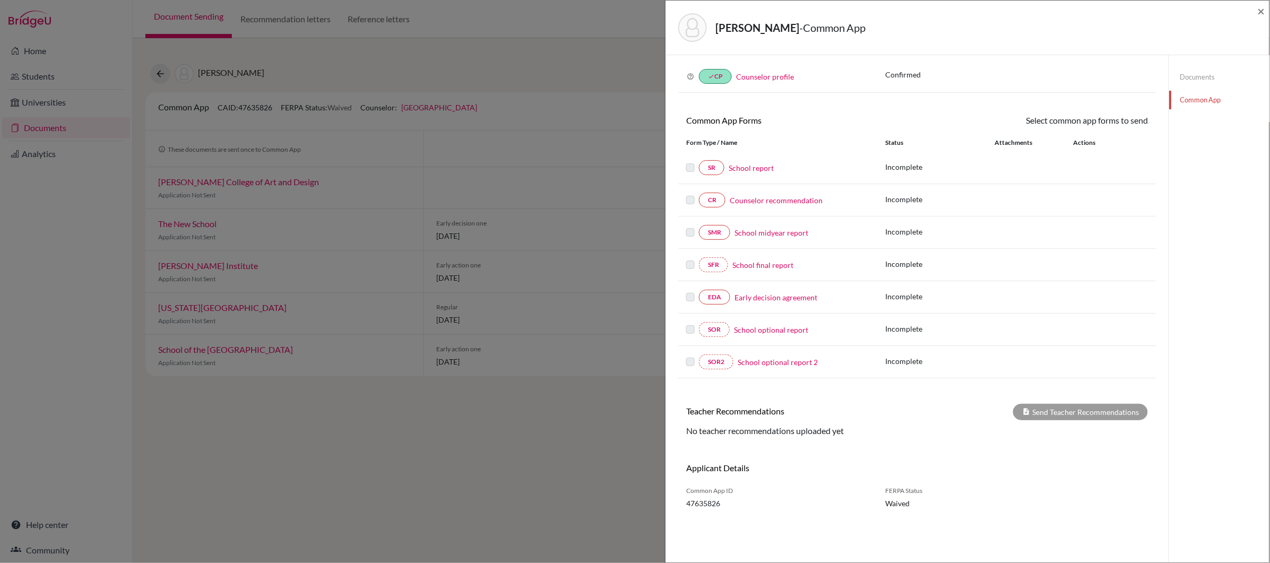
scroll to position [56, 0]
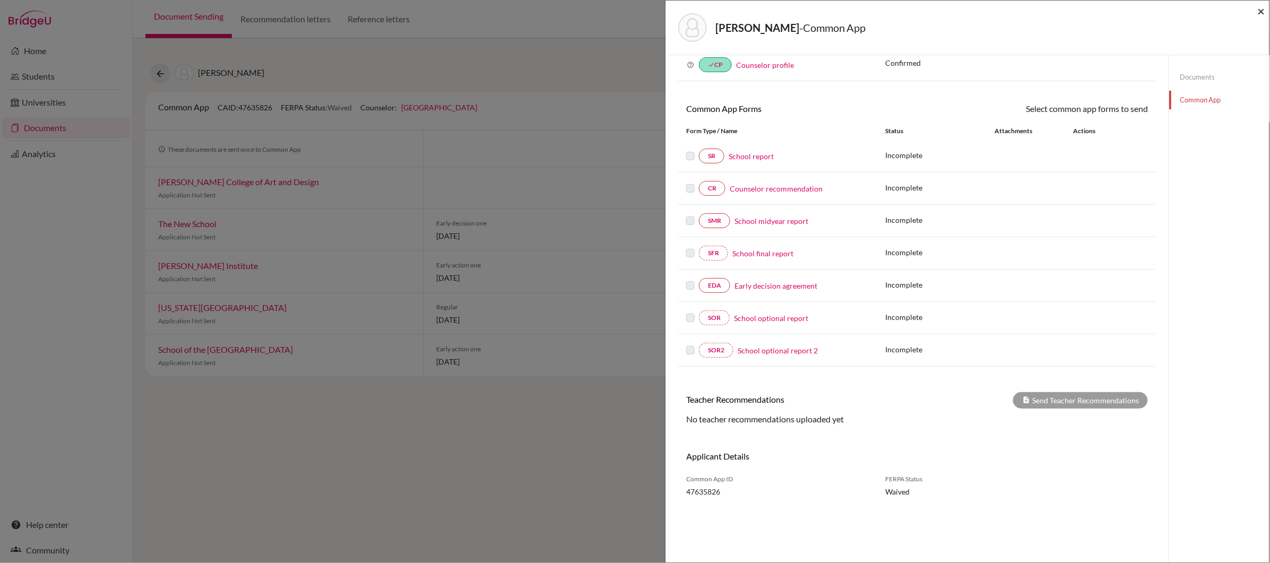
click at [1258, 12] on span "×" at bounding box center [1261, 10] width 7 height 15
